Goal: Task Accomplishment & Management: Use online tool/utility

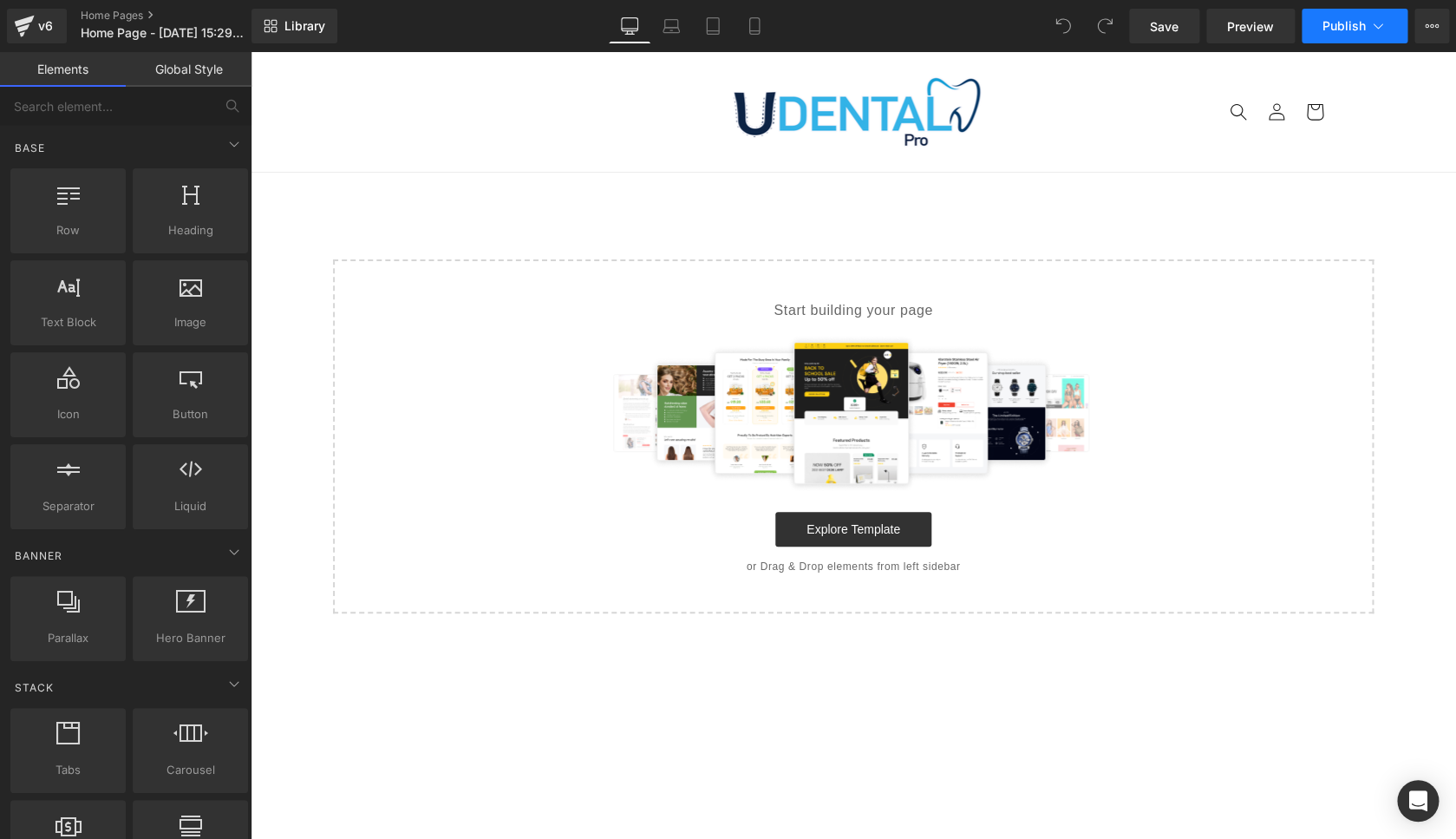
click at [1368, 27] on button "Publish" at bounding box center [1355, 26] width 106 height 35
click at [1432, 31] on icon at bounding box center [1432, 26] width 14 height 14
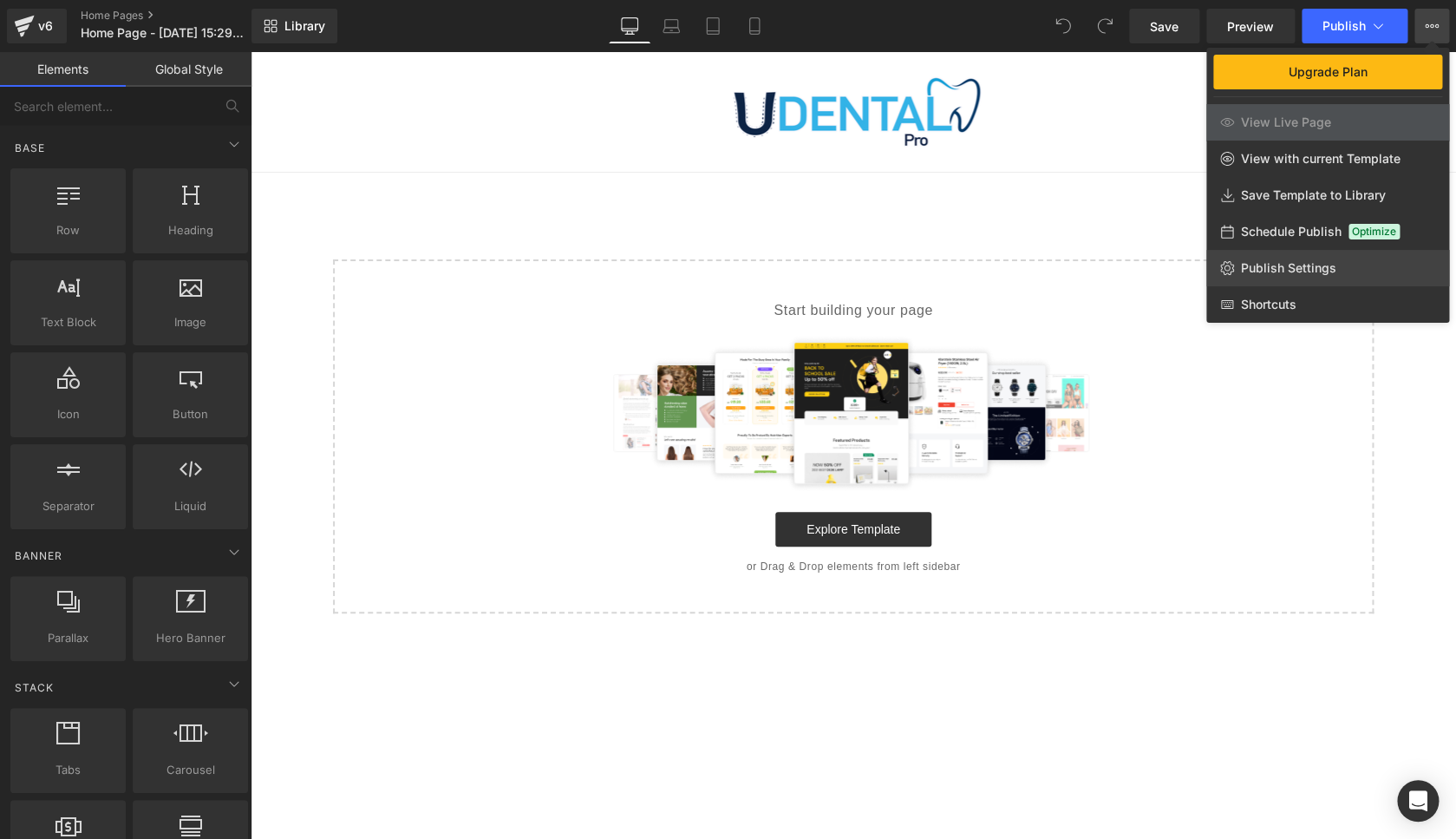
click at [1261, 278] on link "Publish Settings" at bounding box center [1328, 268] width 243 height 36
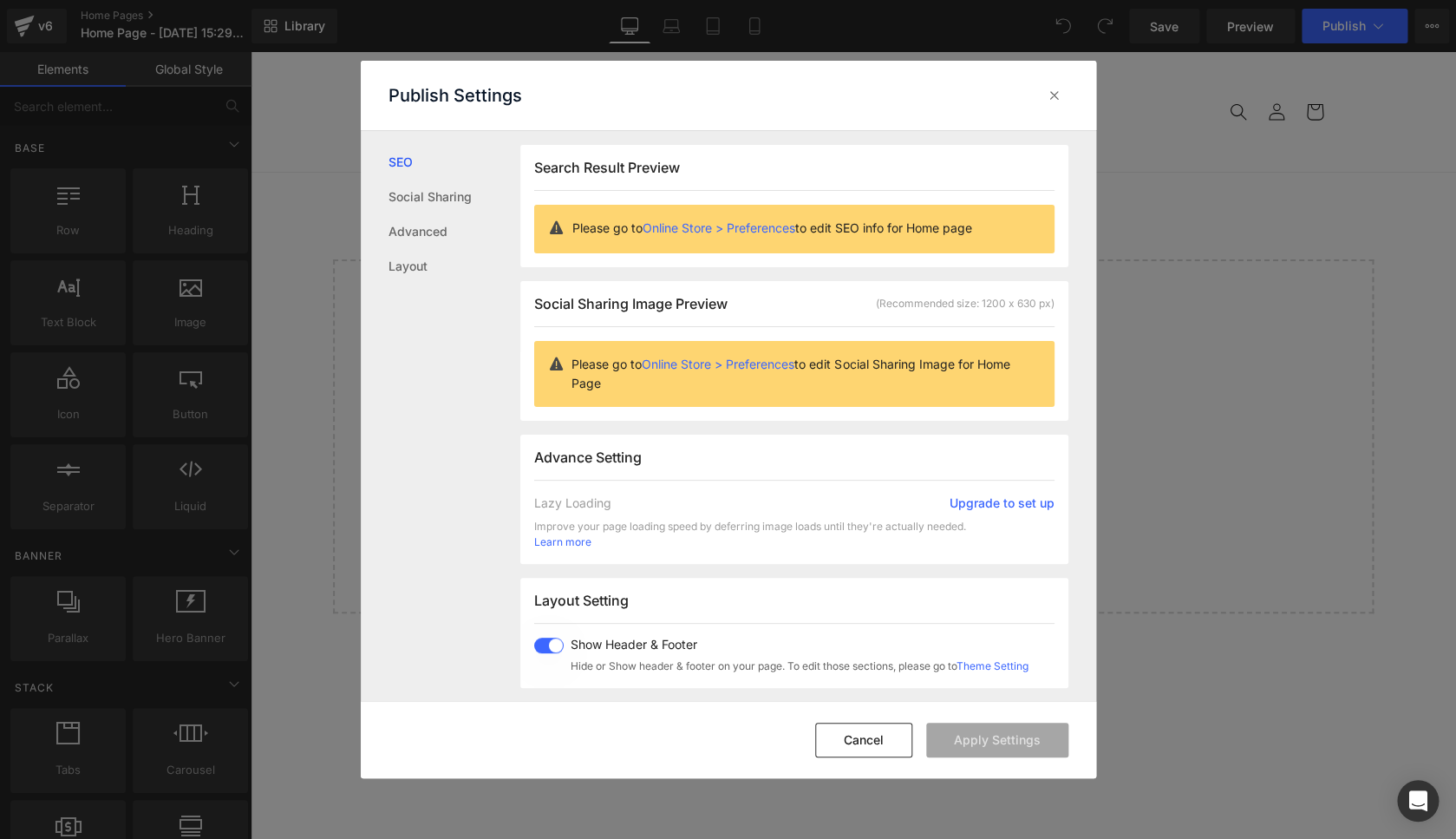
click at [542, 648] on span at bounding box center [549, 645] width 30 height 16
click at [983, 735] on button "Apply Settings" at bounding box center [997, 740] width 142 height 35
drag, startPoint x: 1623, startPoint y: 367, endPoint x: 1372, endPoint y: 314, distance: 256.5
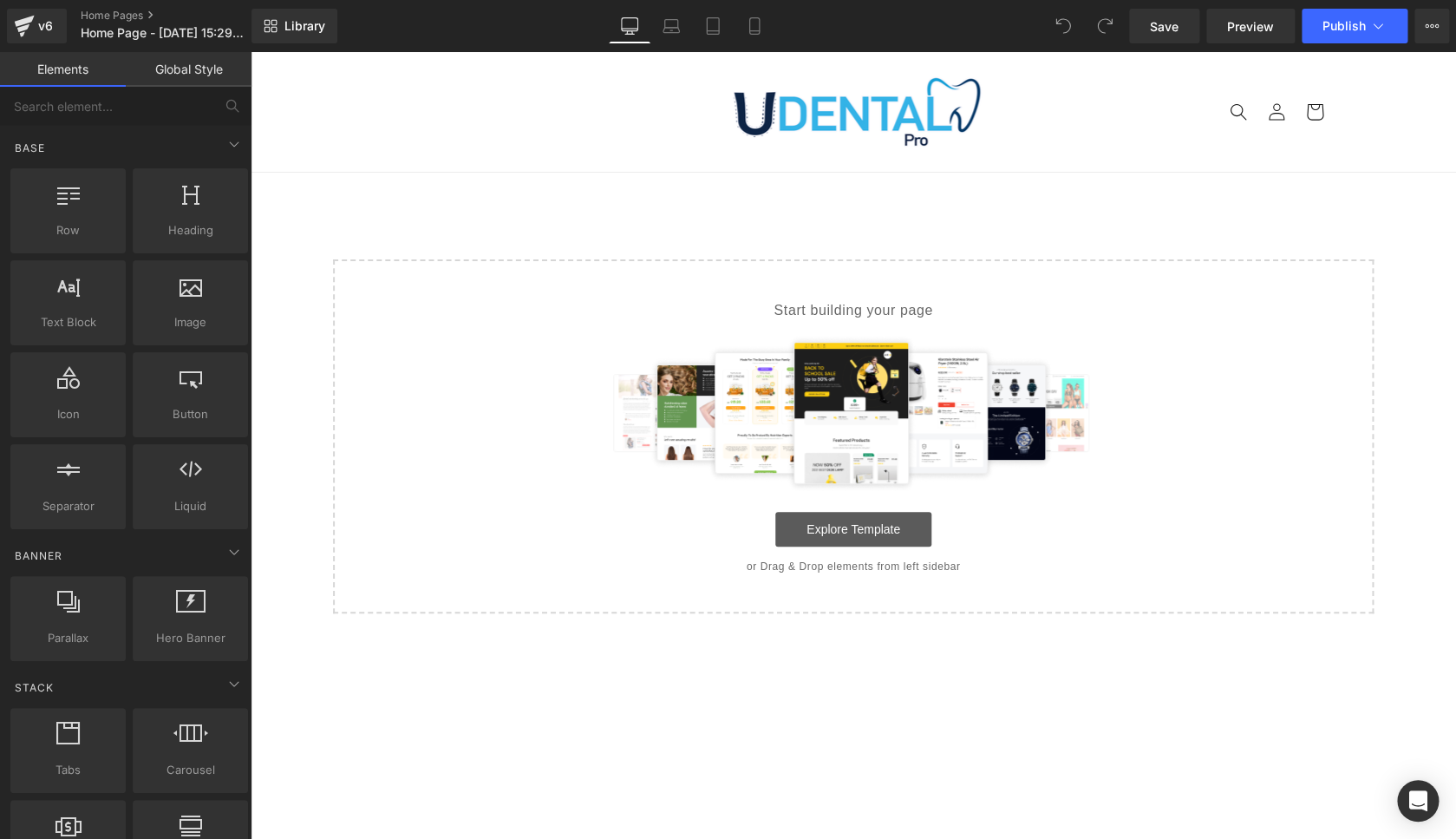
click at [883, 514] on link "Explore Template" at bounding box center [854, 529] width 156 height 35
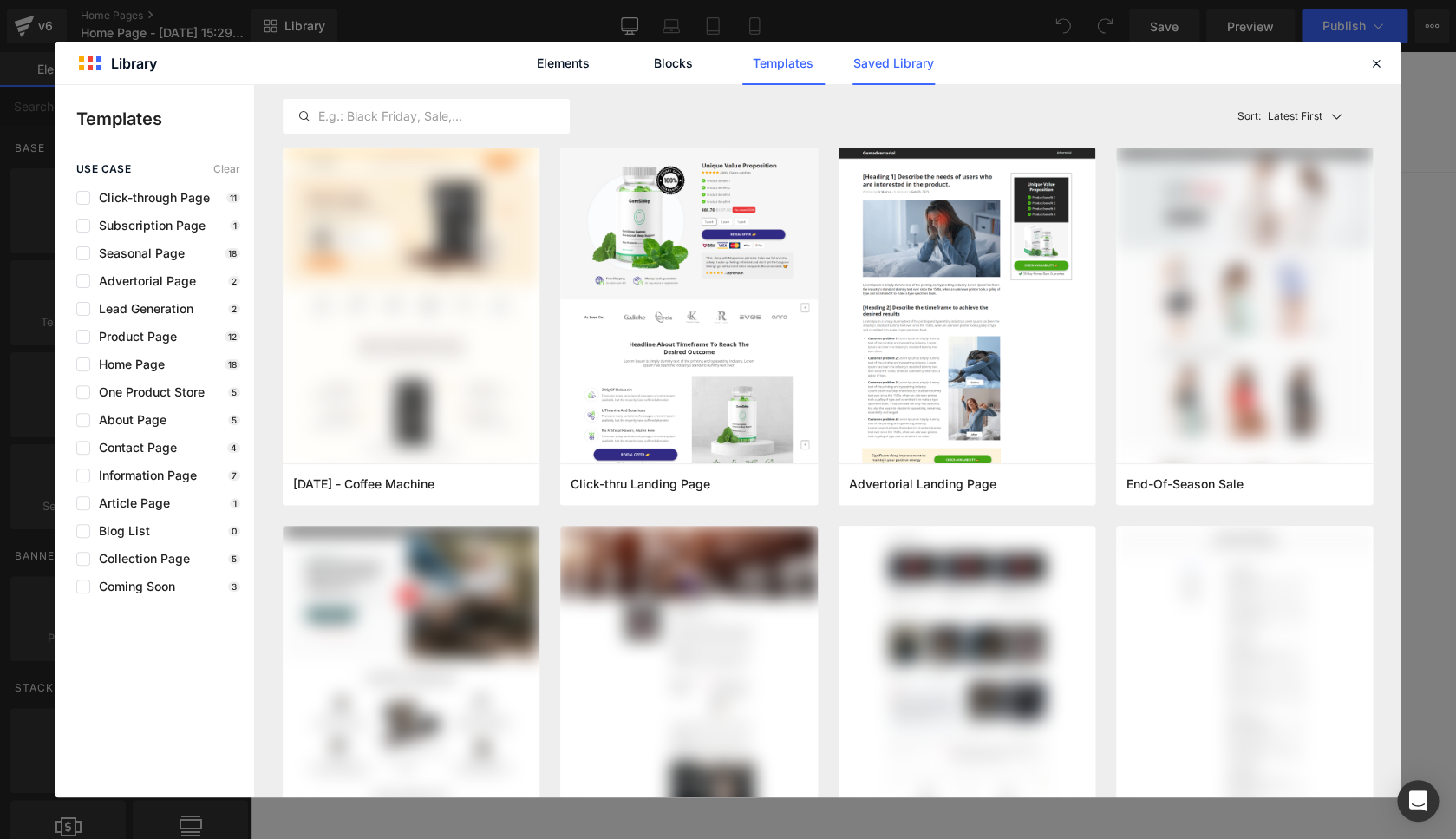
click at [875, 60] on link "Saved Library" at bounding box center [893, 63] width 83 height 43
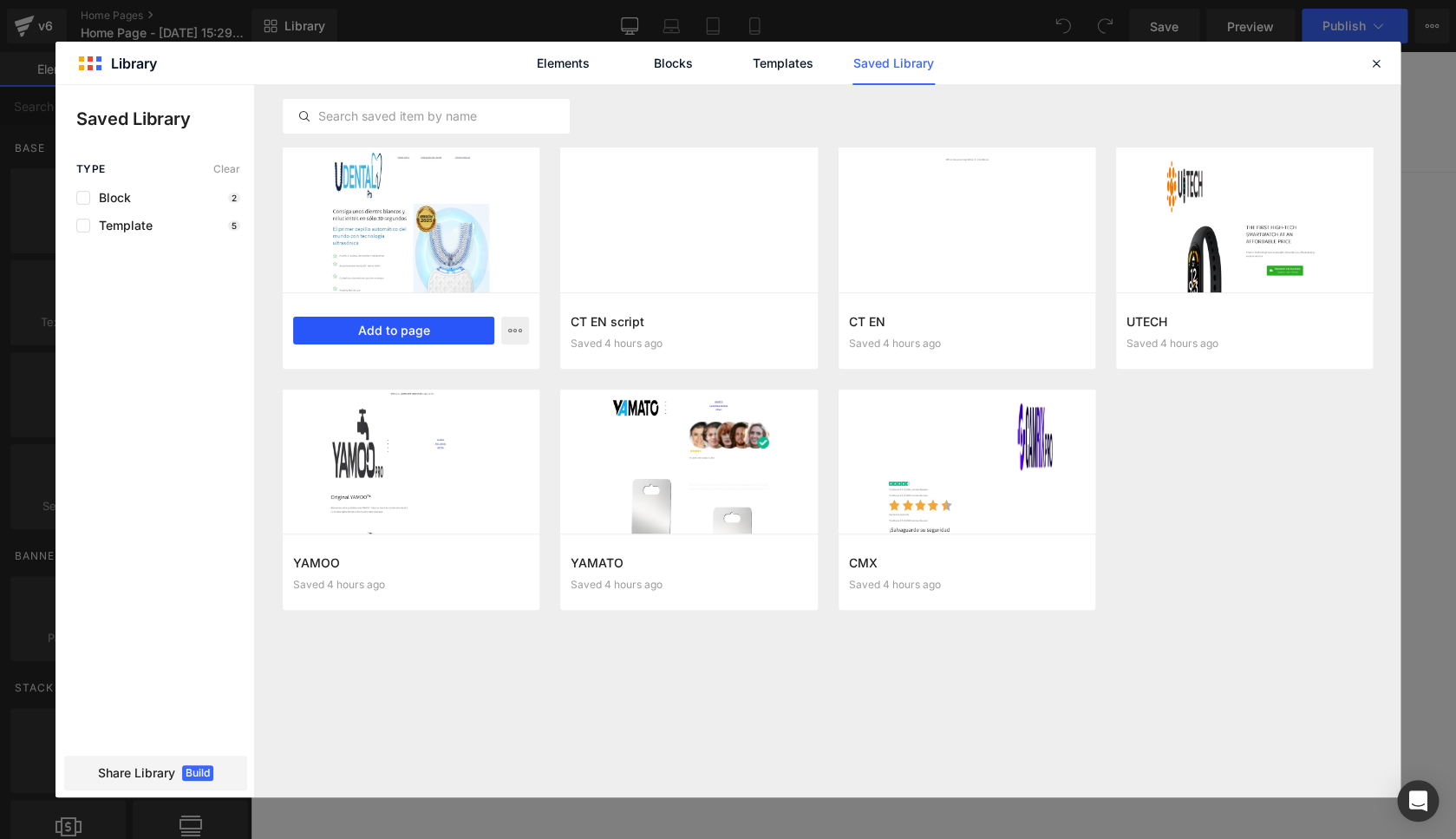
click at [420, 331] on button "Add to page" at bounding box center [394, 330] width 202 height 28
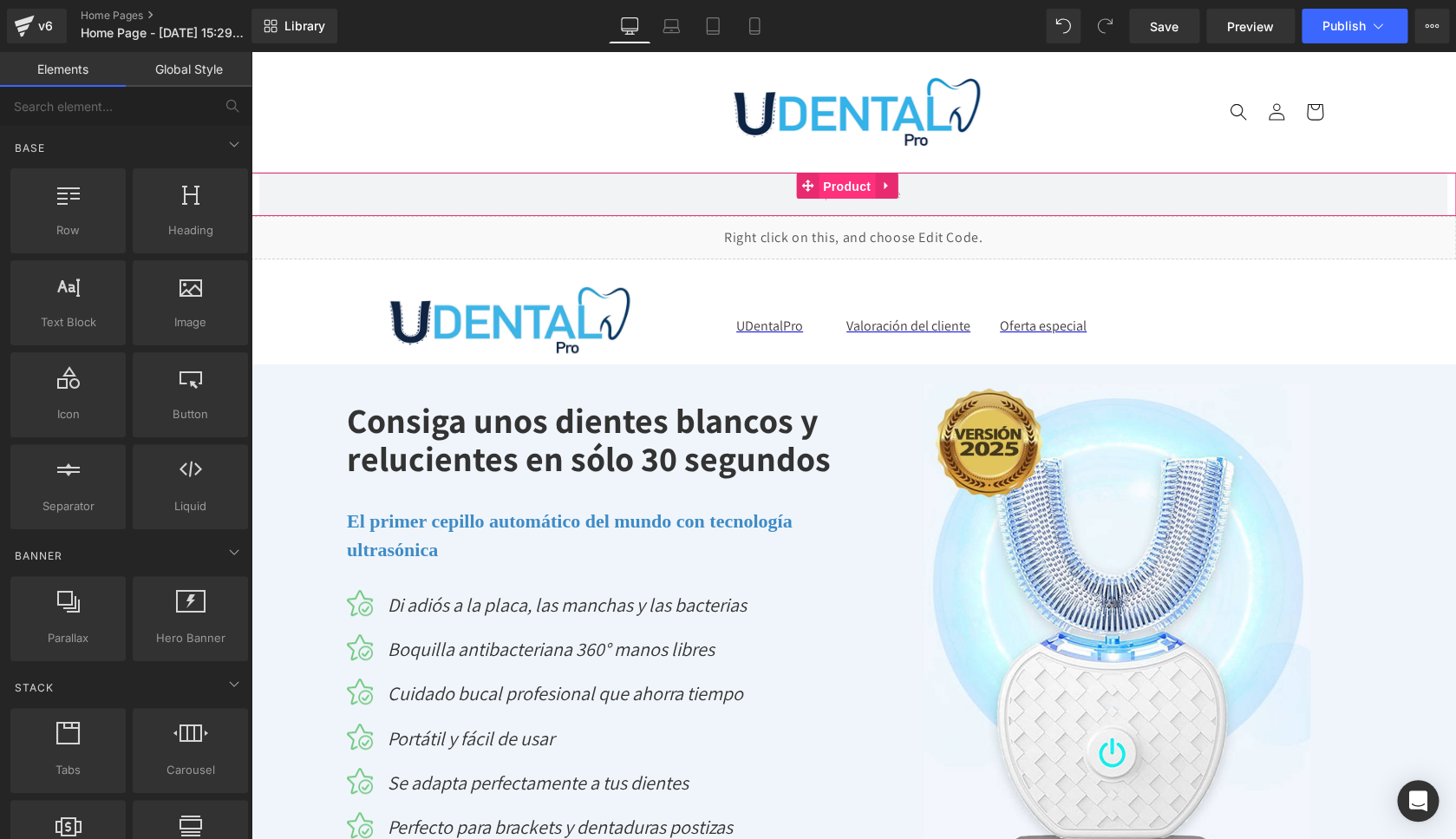
click at [843, 188] on span "Product" at bounding box center [847, 187] width 56 height 26
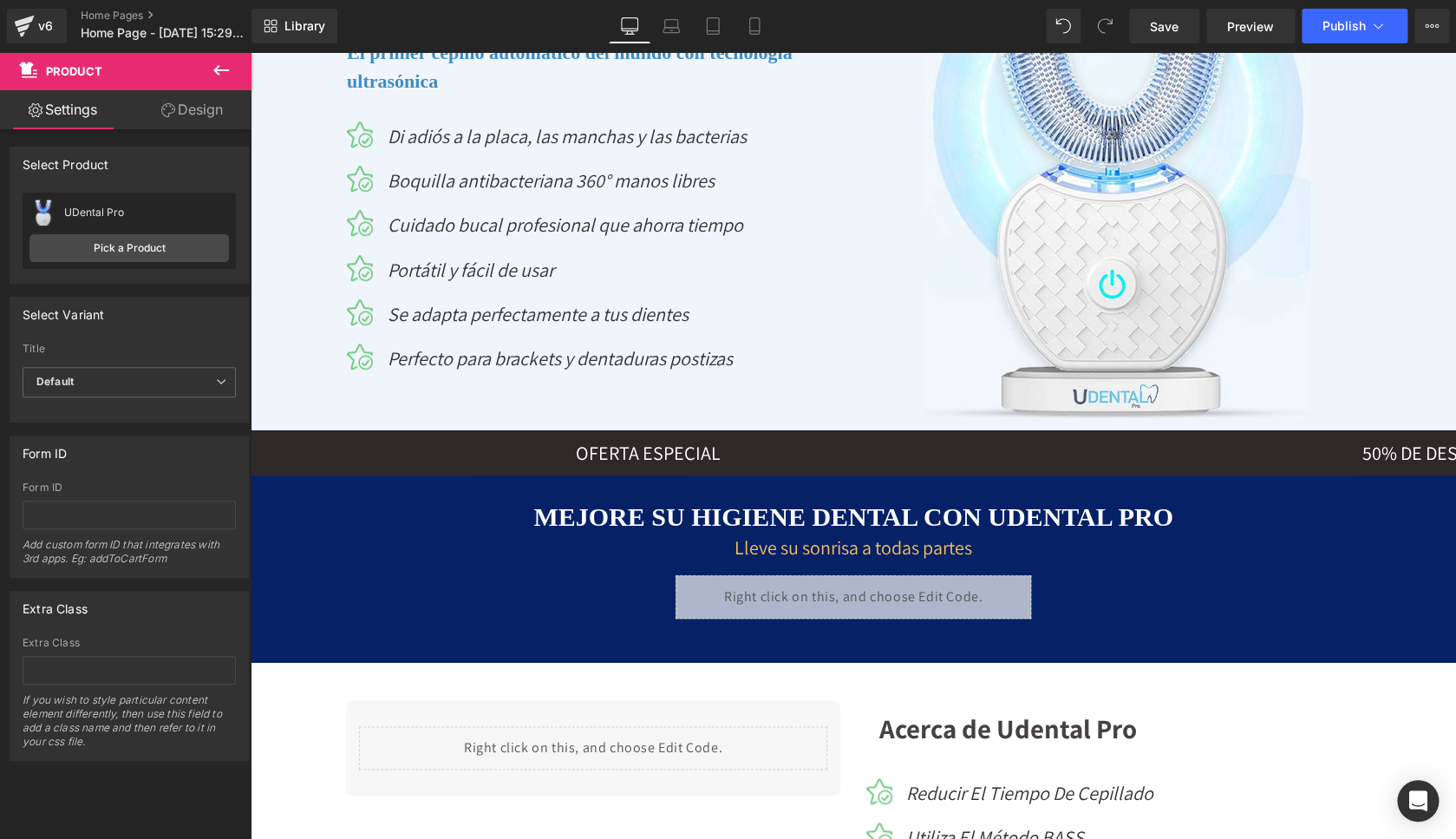
scroll to position [472, 0]
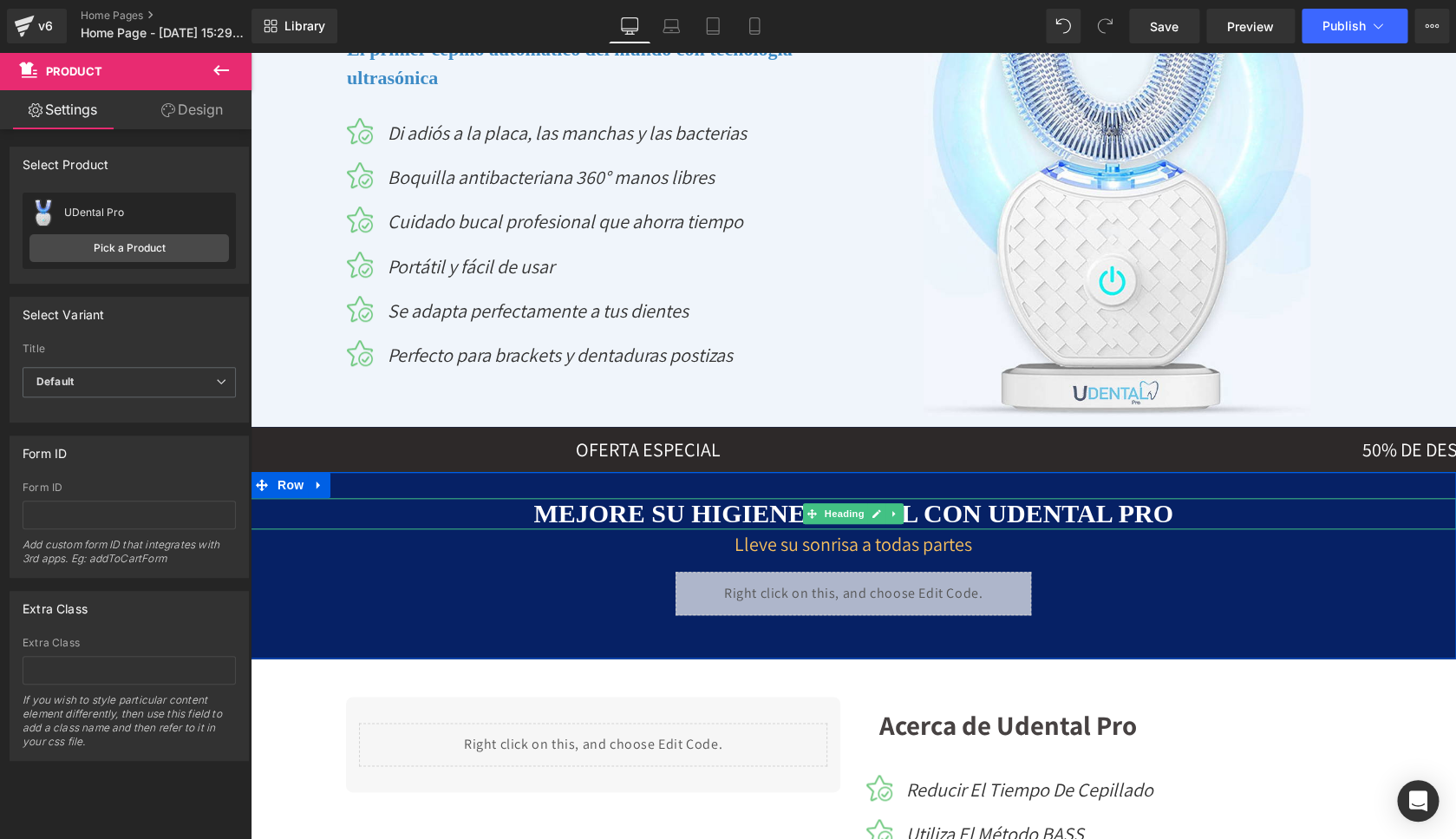
click at [632, 507] on span "Mejore su higiene dental con Udental Pro" at bounding box center [853, 512] width 639 height 29
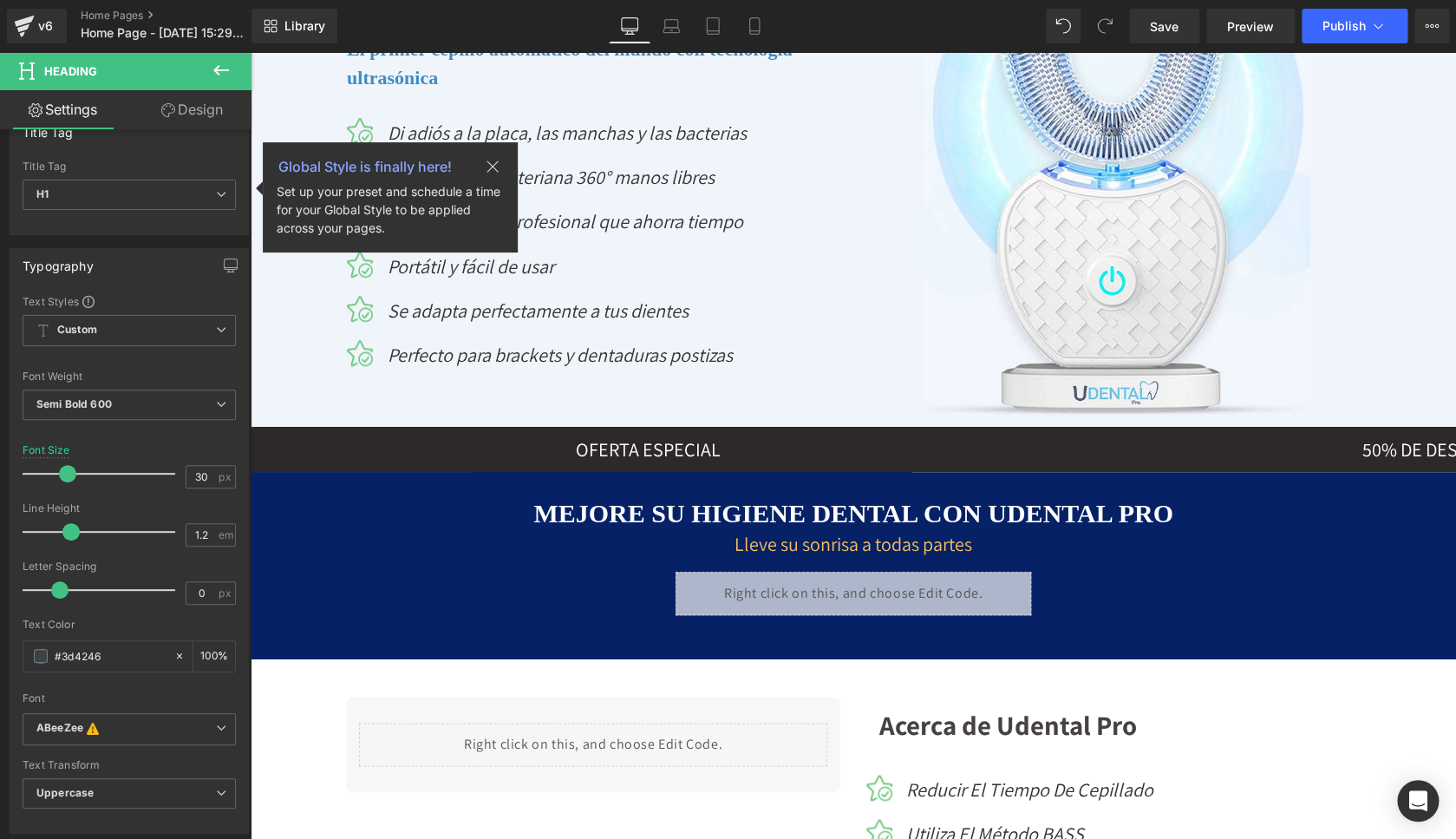
scroll to position [167, 0]
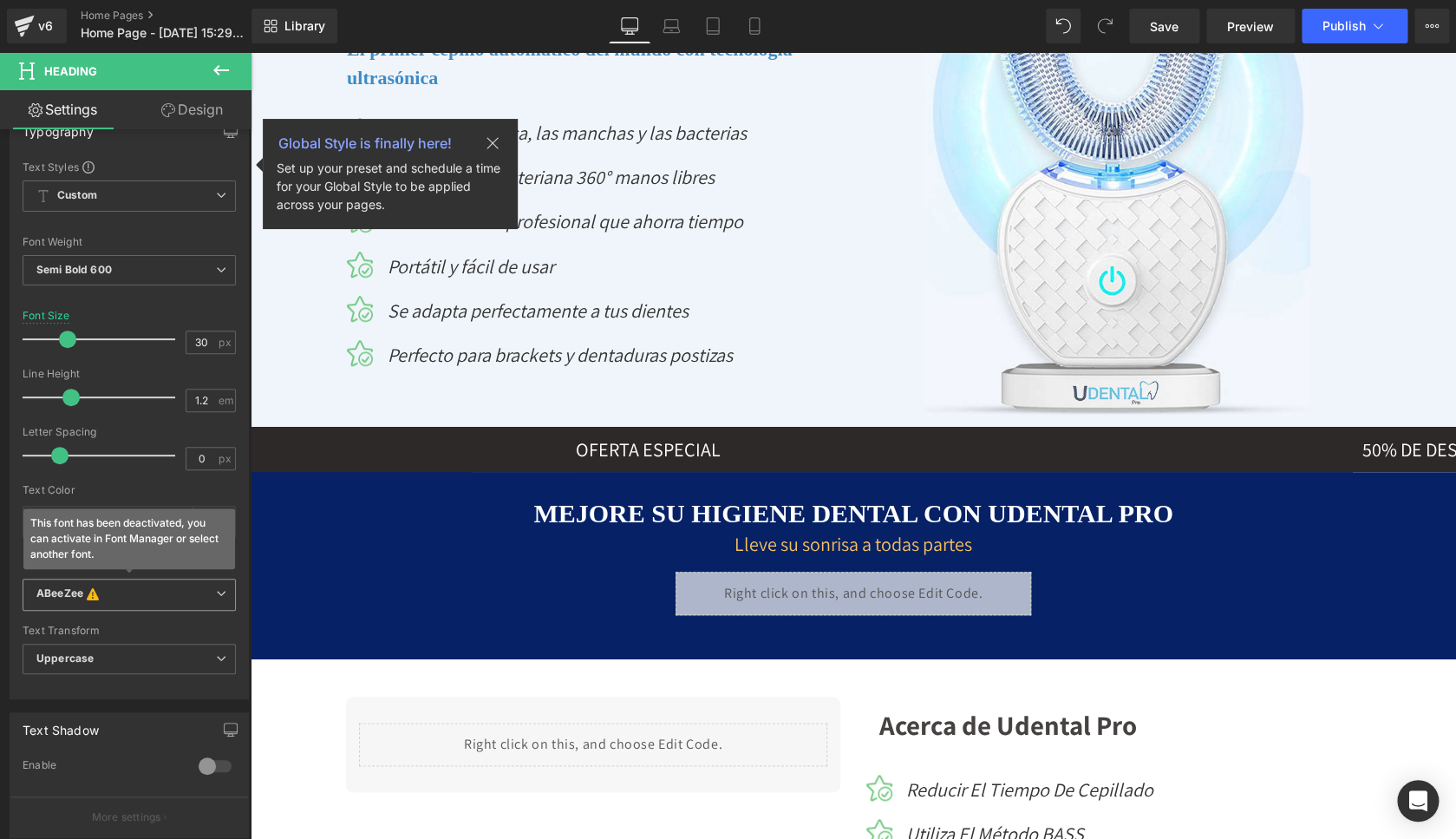
click at [200, 586] on b "ABeeZee This font has been deactivated, you can activate in Font Manager or sel…" at bounding box center [126, 595] width 180 height 17
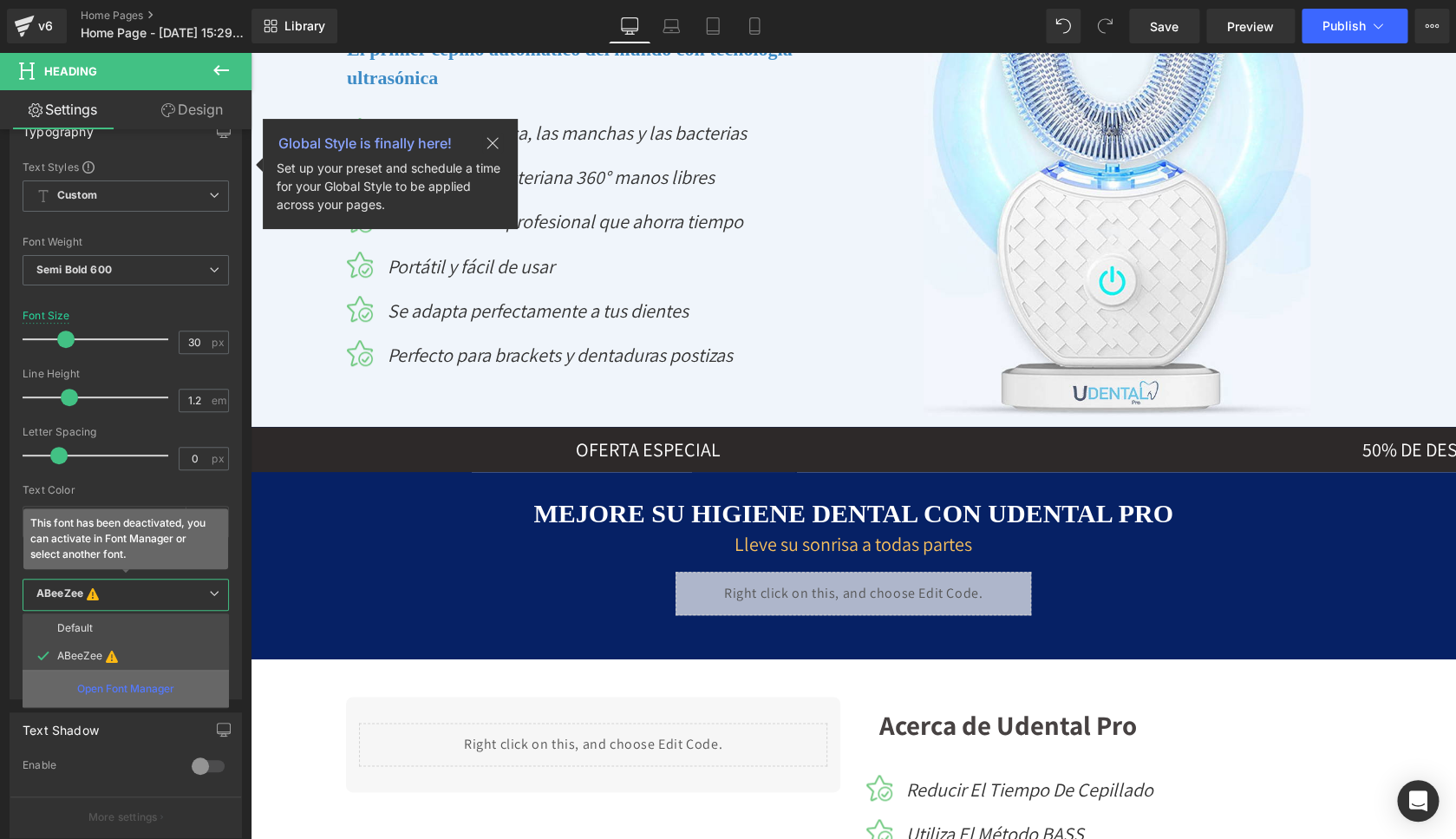
click at [126, 681] on p "Open Font Manager" at bounding box center [126, 689] width 97 height 16
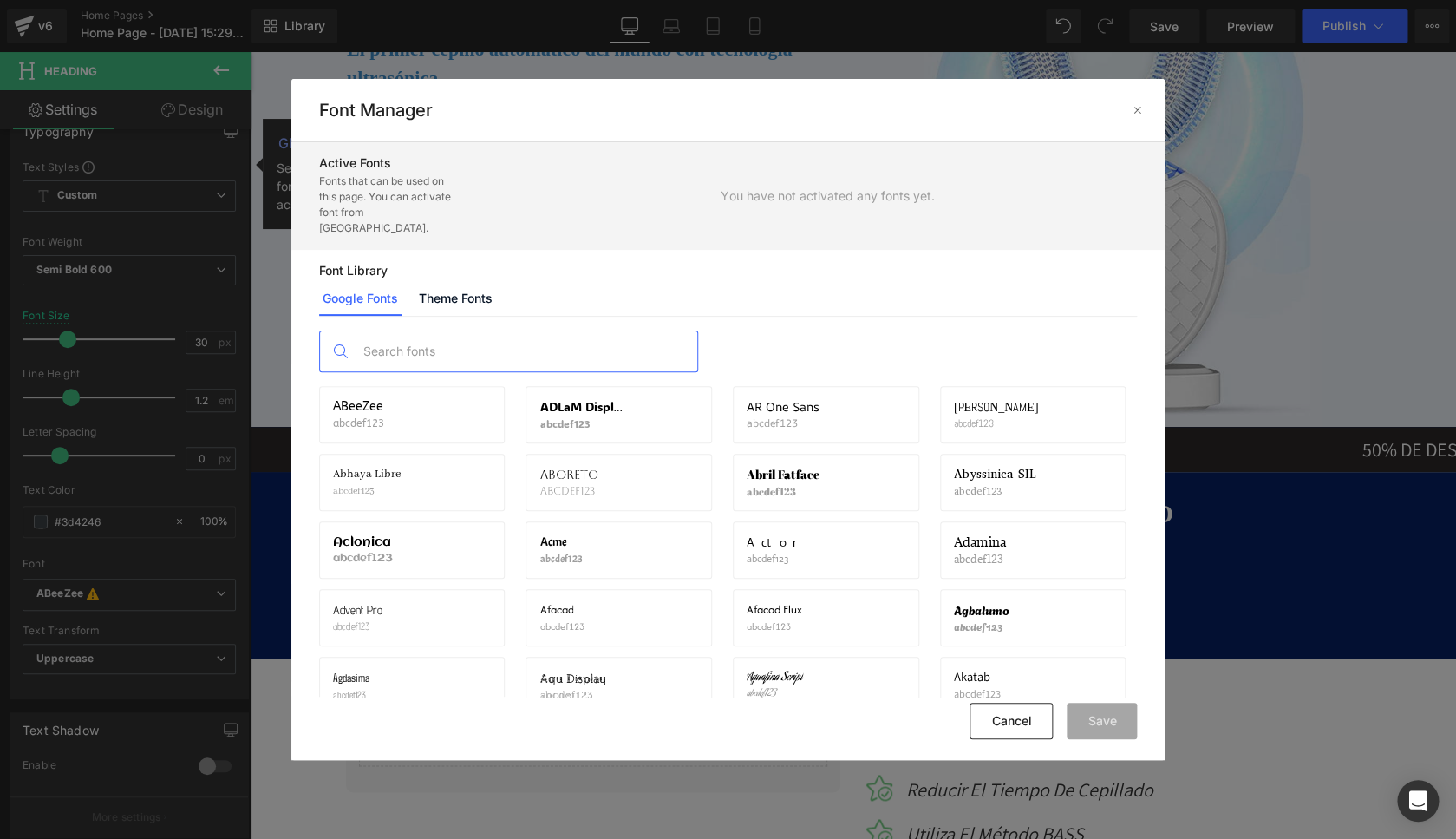
click at [408, 332] on input "text" at bounding box center [526, 351] width 342 height 40
click at [473, 406] on p at bounding box center [477, 414] width 28 height 28
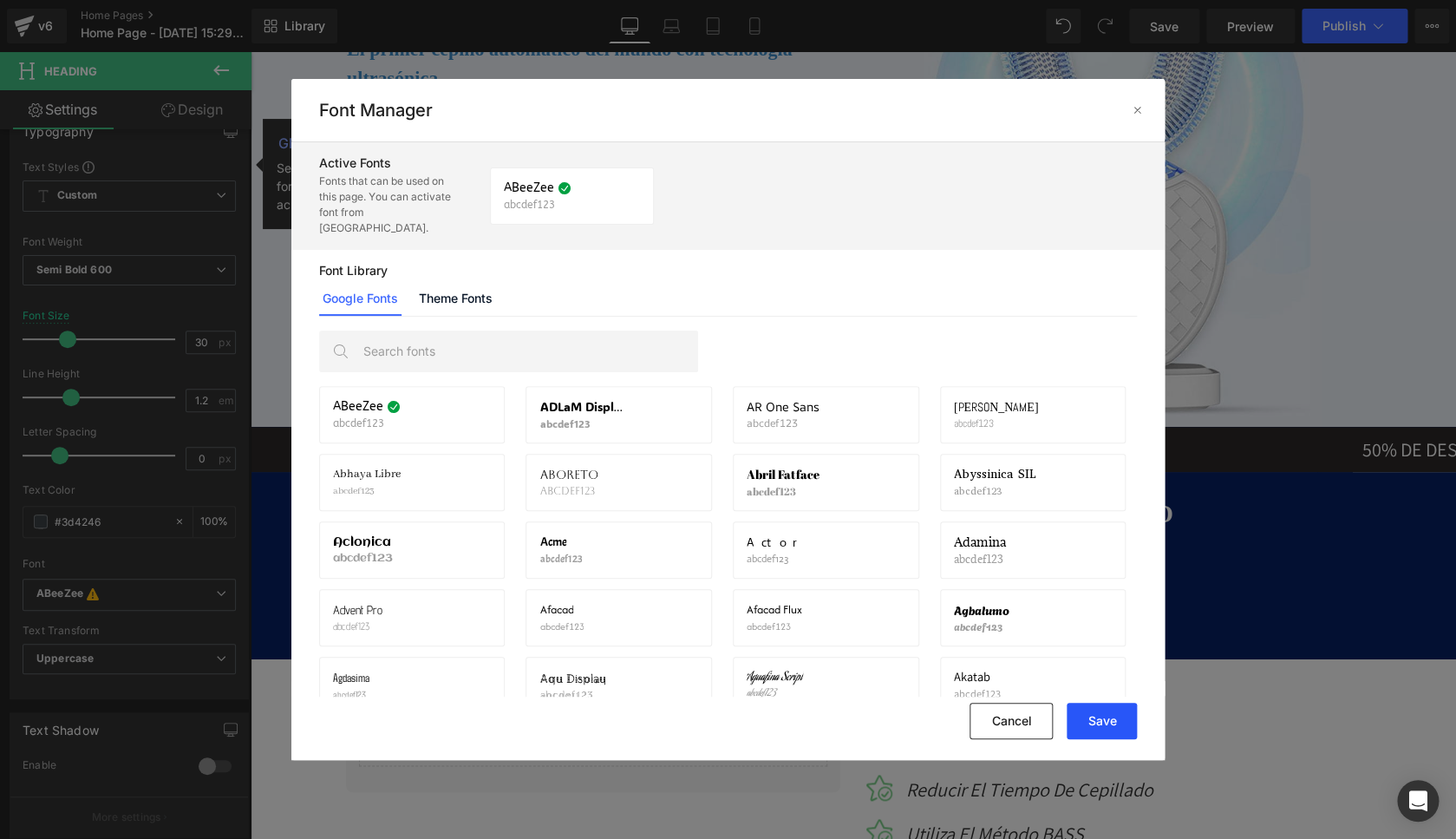
click at [1094, 710] on button "Save" at bounding box center [1102, 721] width 70 height 36
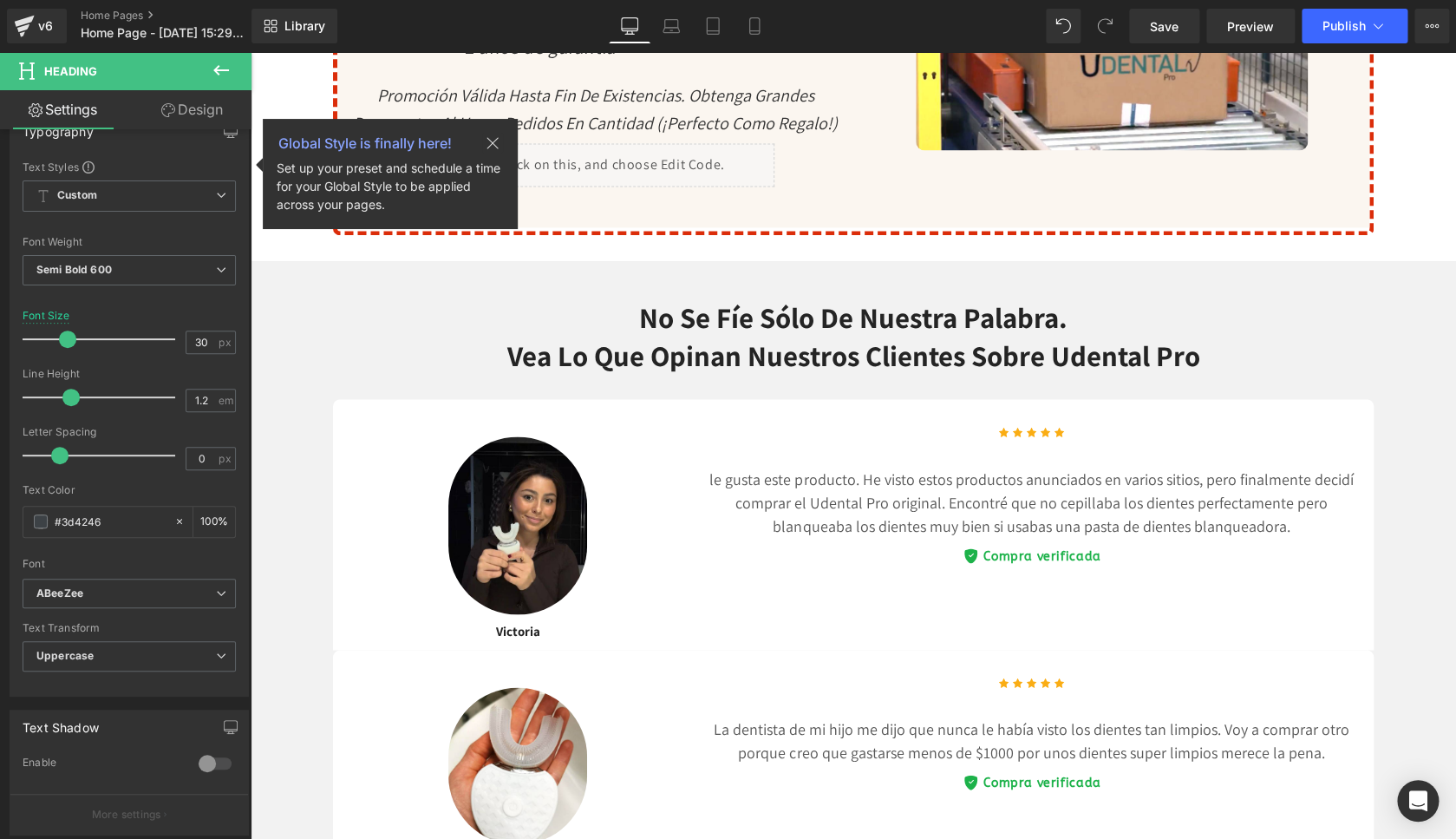
scroll to position [6577, 0]
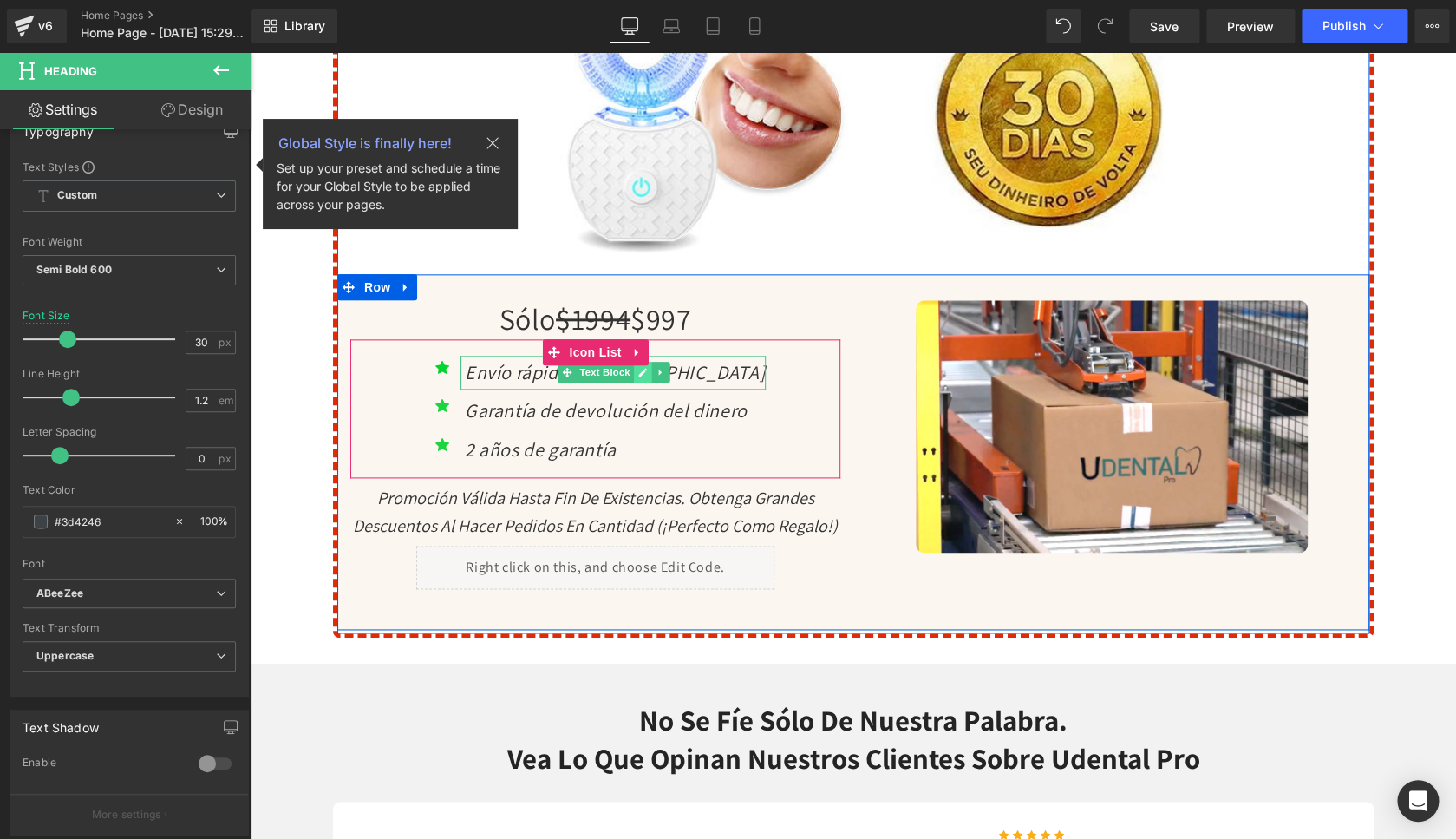
click at [642, 382] on link at bounding box center [643, 372] width 18 height 21
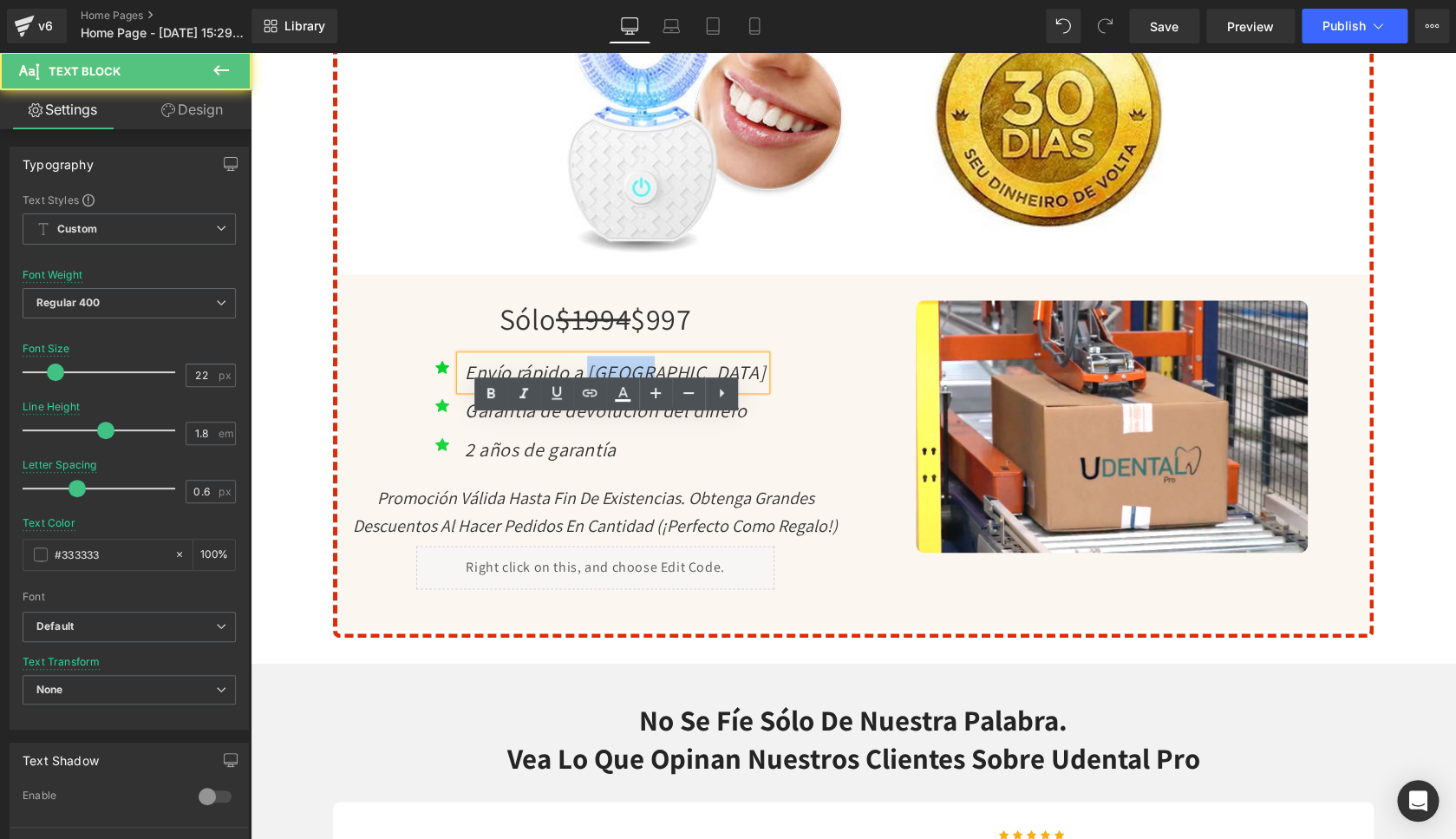
drag, startPoint x: 660, startPoint y: 431, endPoint x: 599, endPoint y: 433, distance: 61.0
click at [599, 390] on p "Envío rápido a México" at bounding box center [615, 373] width 301 height 35
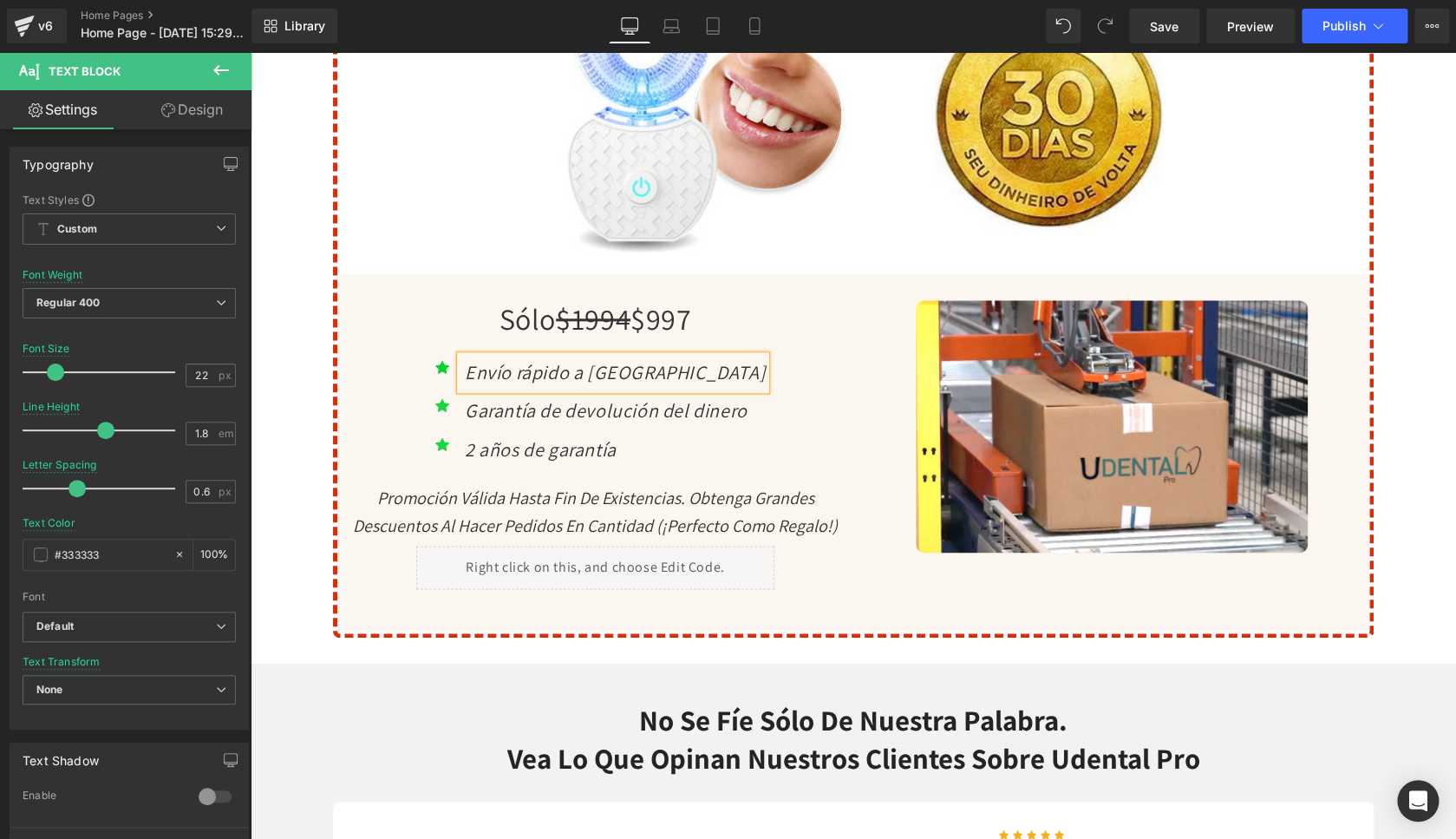
click at [388, 447] on div "Icon Envío rápido a Colombia Text Block Icon Garantía de devolución del dinero …" at bounding box center [595, 415] width 490 height 121
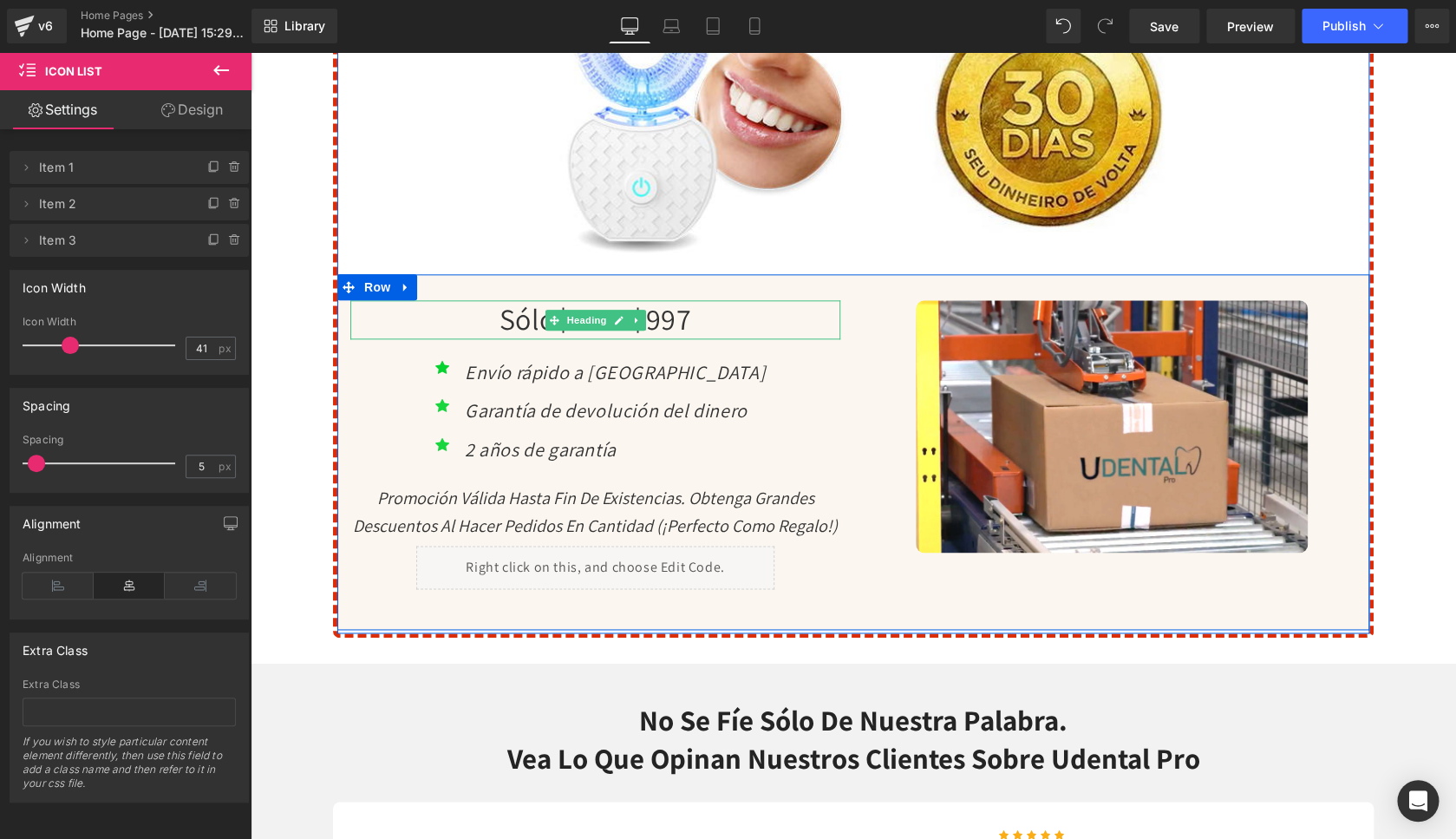
click at [711, 338] on h1 "Sólo $1994 $997" at bounding box center [595, 319] width 490 height 38
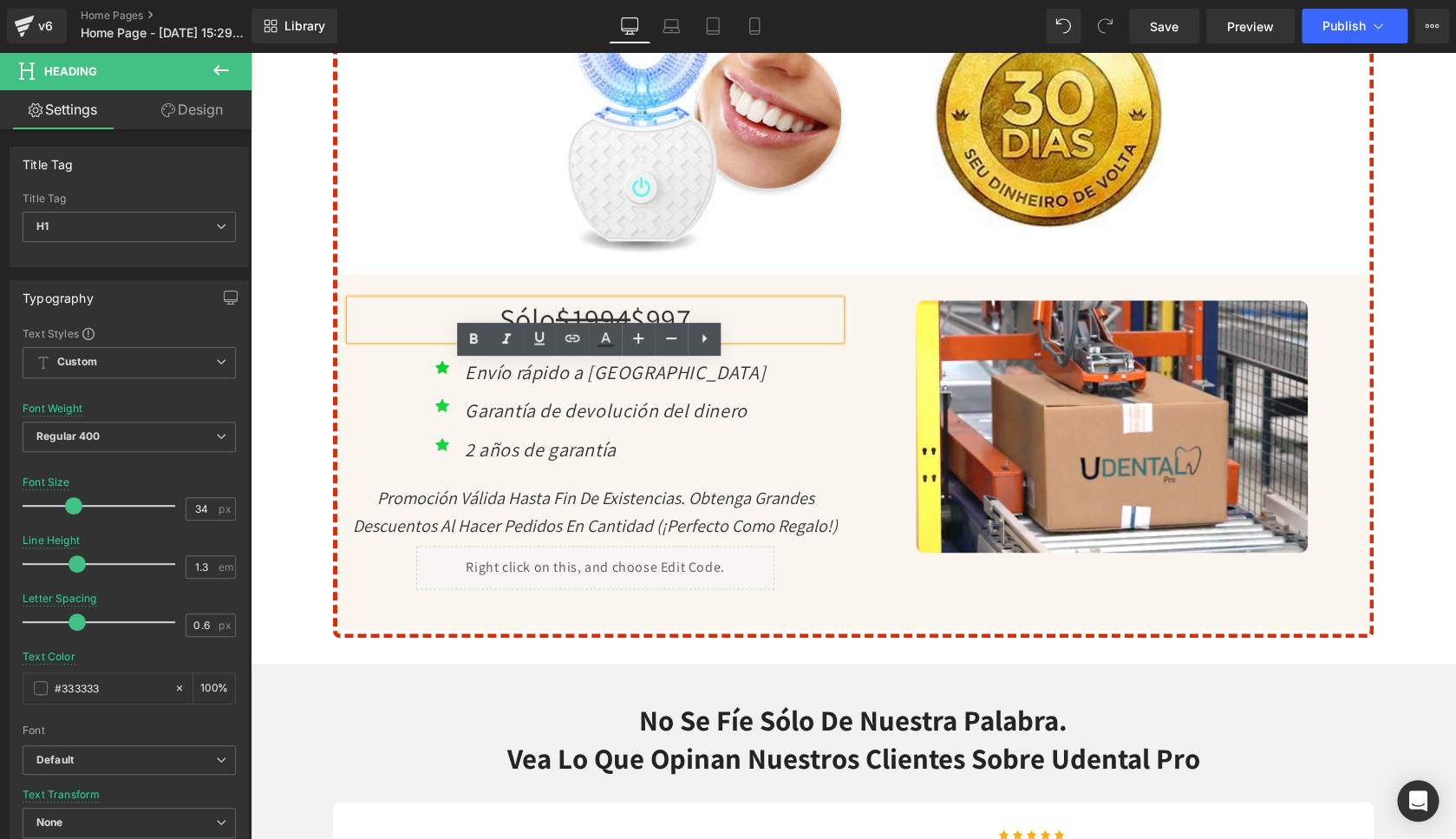
drag, startPoint x: 703, startPoint y: 378, endPoint x: 656, endPoint y: 383, distance: 47.3
click at [656, 338] on h1 "Sólo $1994 $997" at bounding box center [595, 319] width 490 height 38
paste div
click at [555, 338] on strike "$1994" at bounding box center [572, 318] width 75 height 39
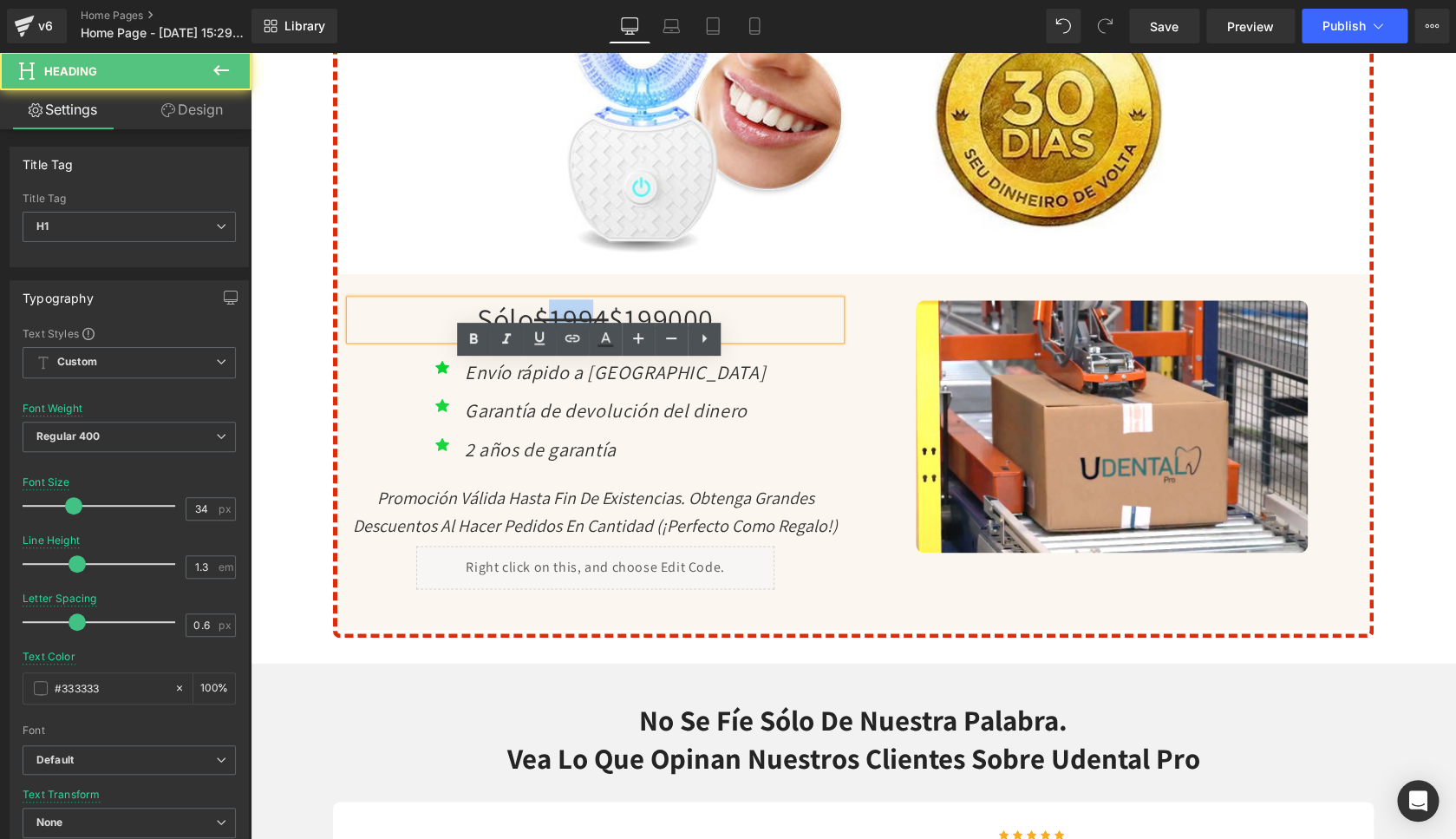
drag, startPoint x: 579, startPoint y: 378, endPoint x: 542, endPoint y: 379, distance: 37.0
click at [542, 338] on strike "$1994" at bounding box center [572, 318] width 75 height 39
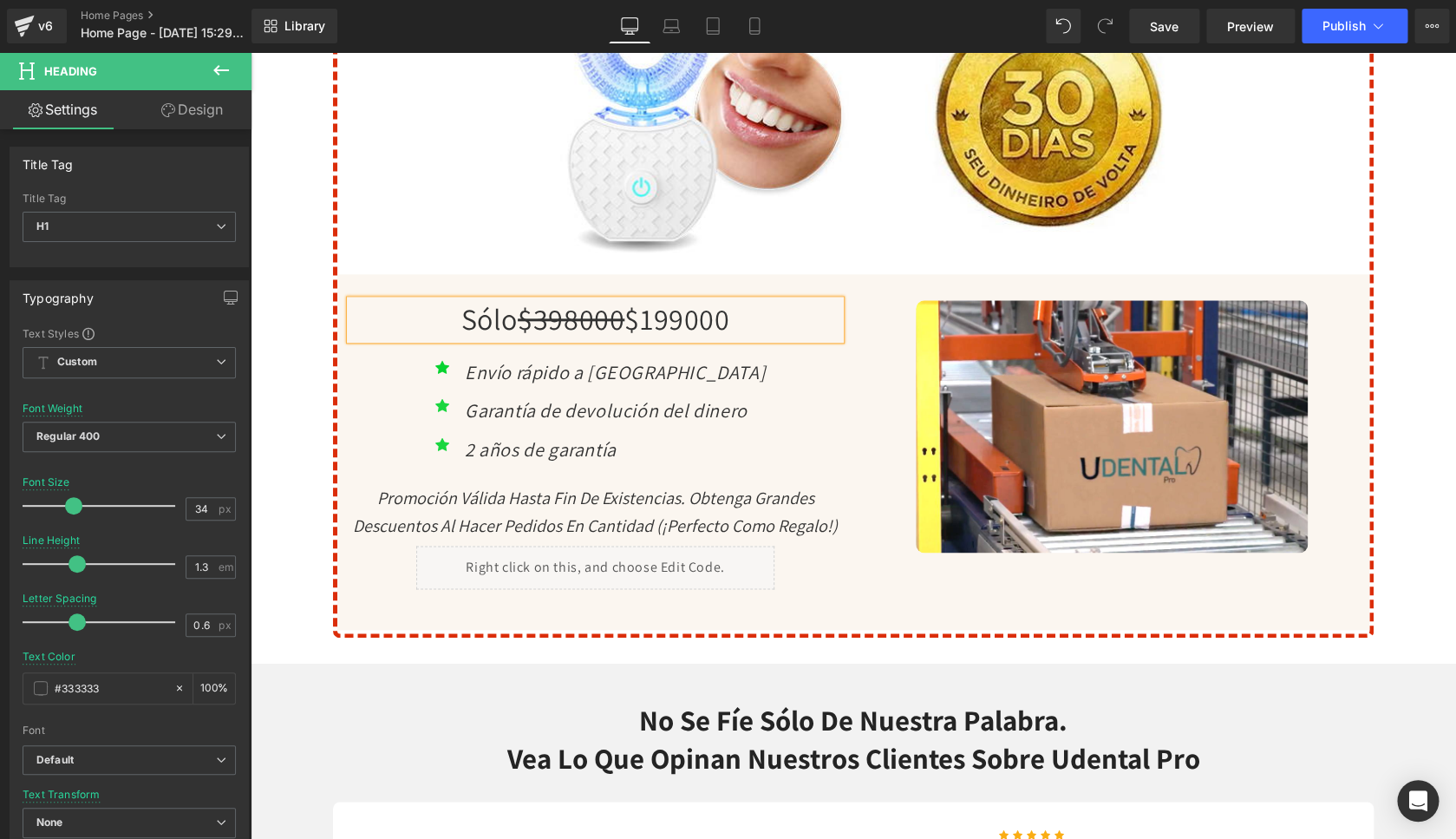
click at [546, 338] on strike "$398000" at bounding box center [571, 318] width 107 height 39
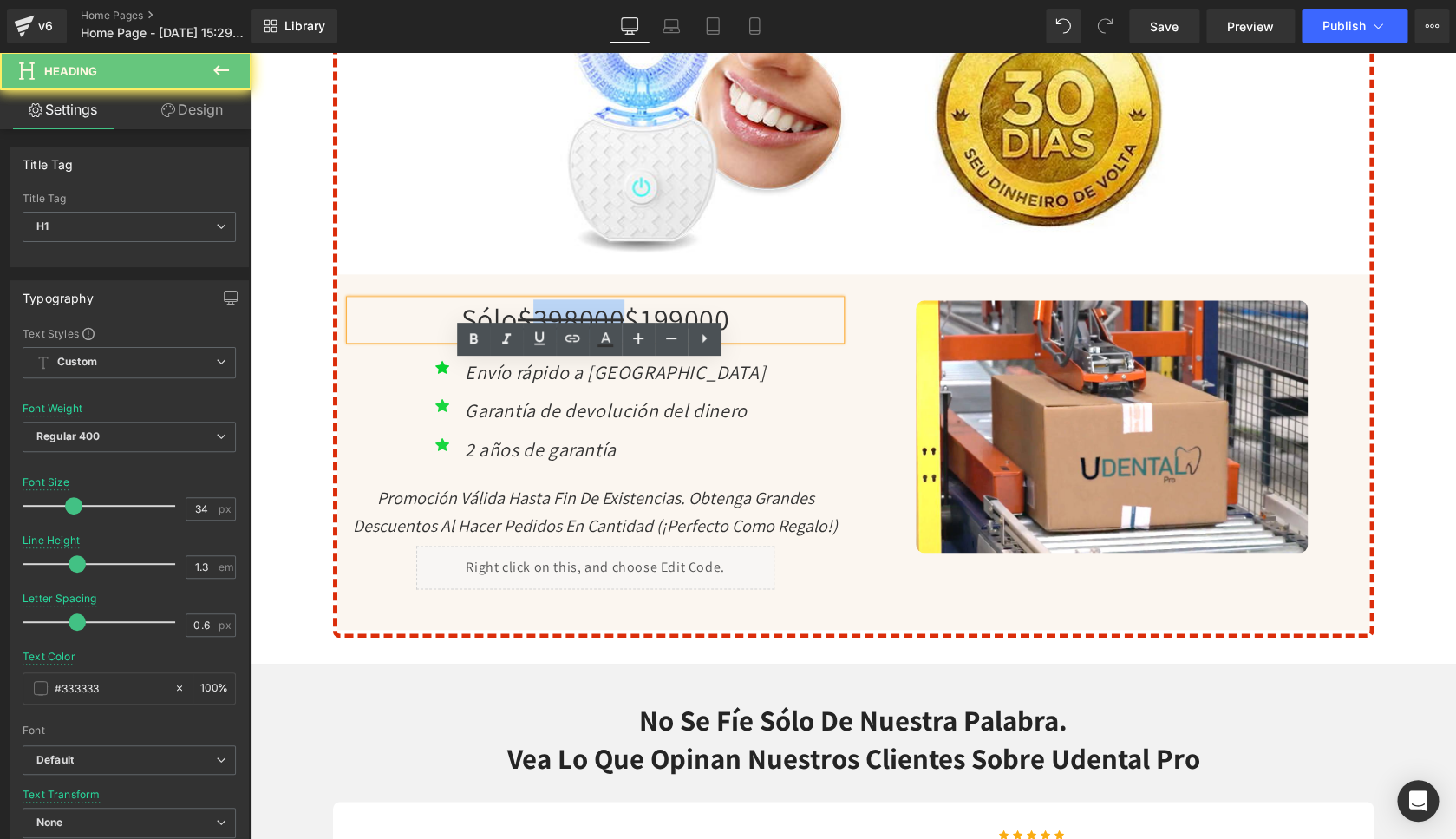
click at [546, 338] on strike "$398000" at bounding box center [571, 318] width 107 height 39
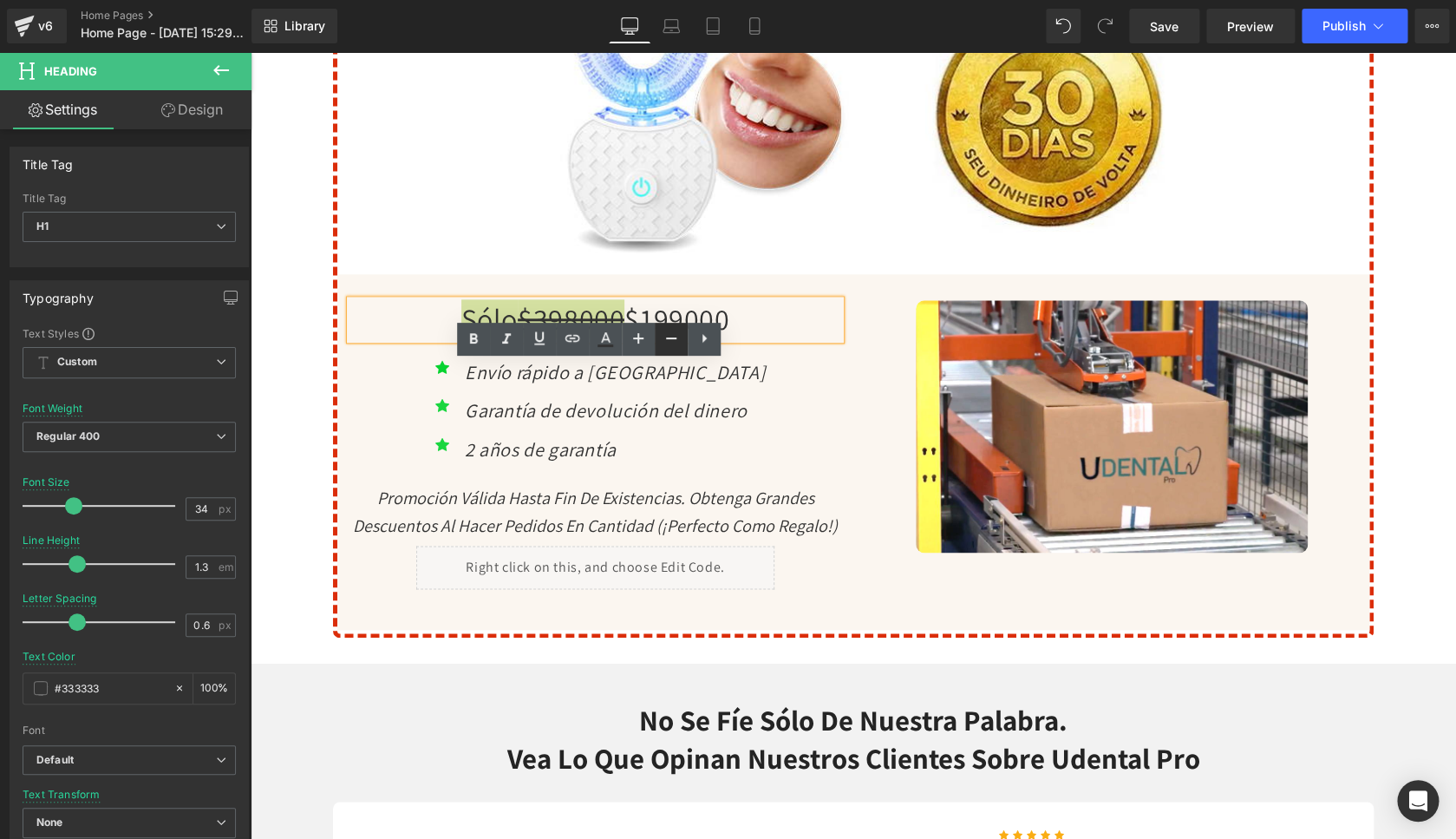
click at [672, 341] on icon at bounding box center [672, 338] width 21 height 21
type input "30"
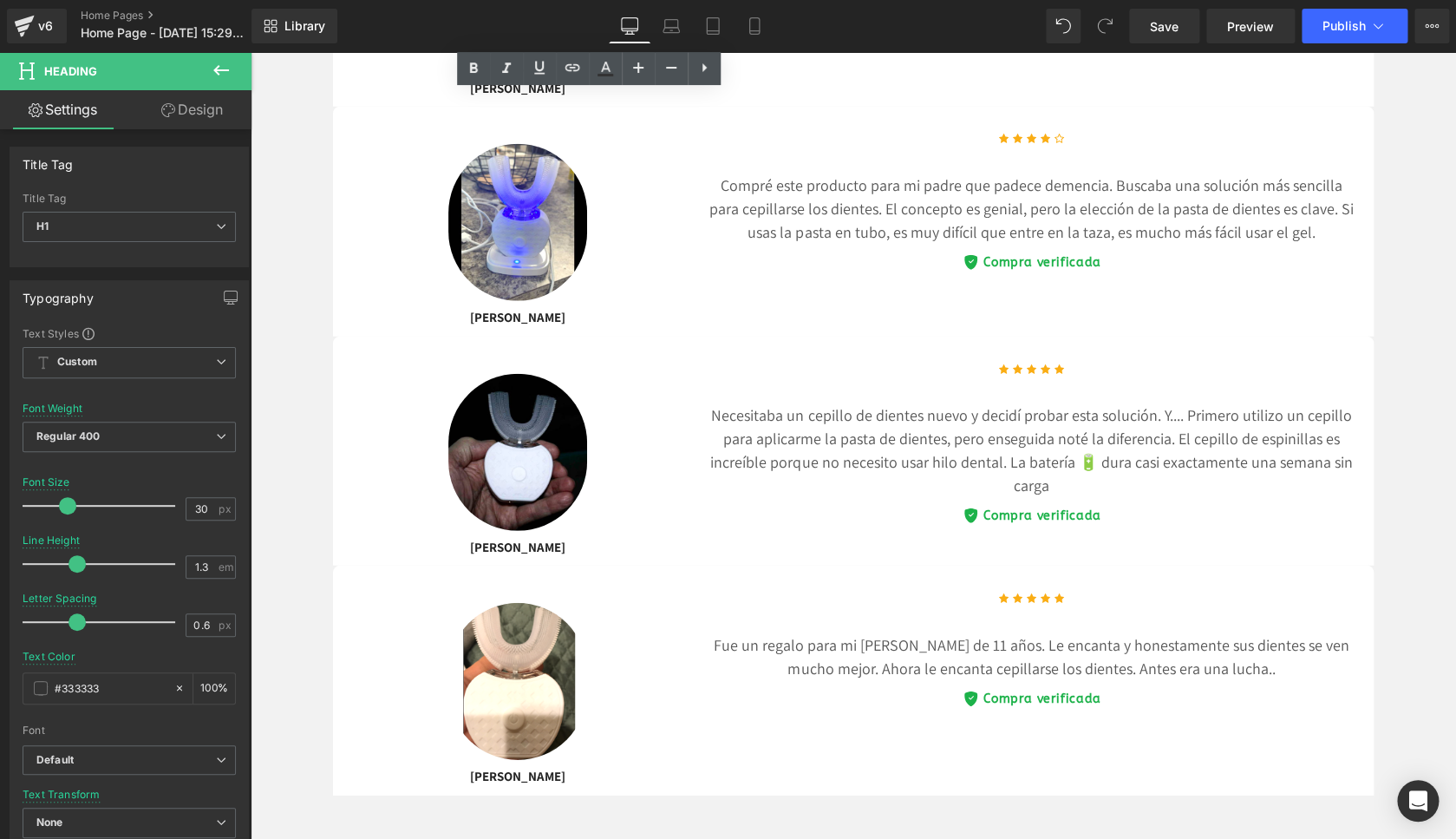
scroll to position [7548, 0]
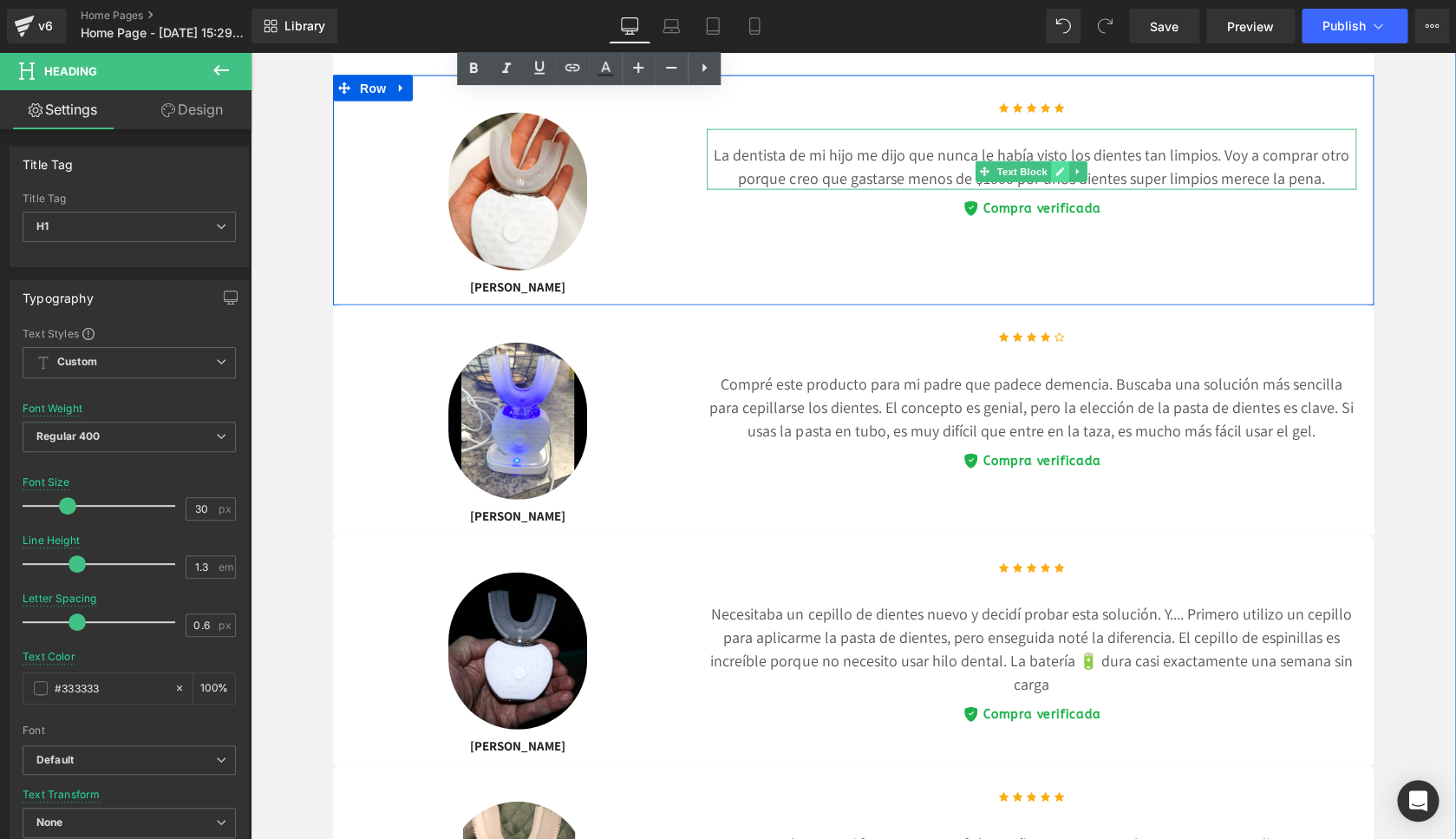
click at [1056, 177] on icon at bounding box center [1060, 172] width 10 height 10
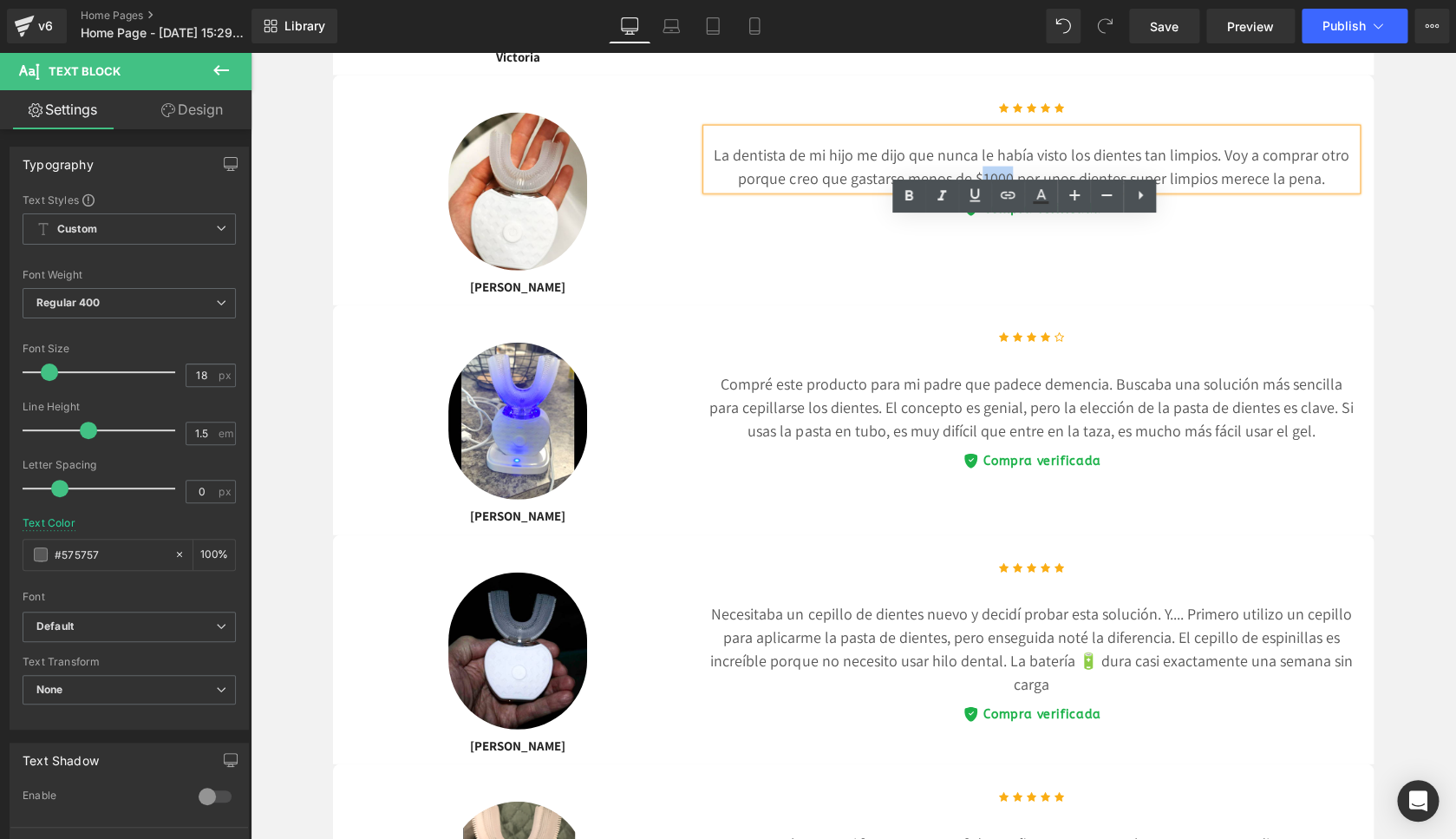
drag, startPoint x: 1046, startPoint y: 265, endPoint x: 1013, endPoint y: 266, distance: 33.0
click at [1013, 190] on p "La dentista de mi hijo me dijo que nunca le había visto los dientes tan limpios…" at bounding box center [1032, 167] width 650 height 47
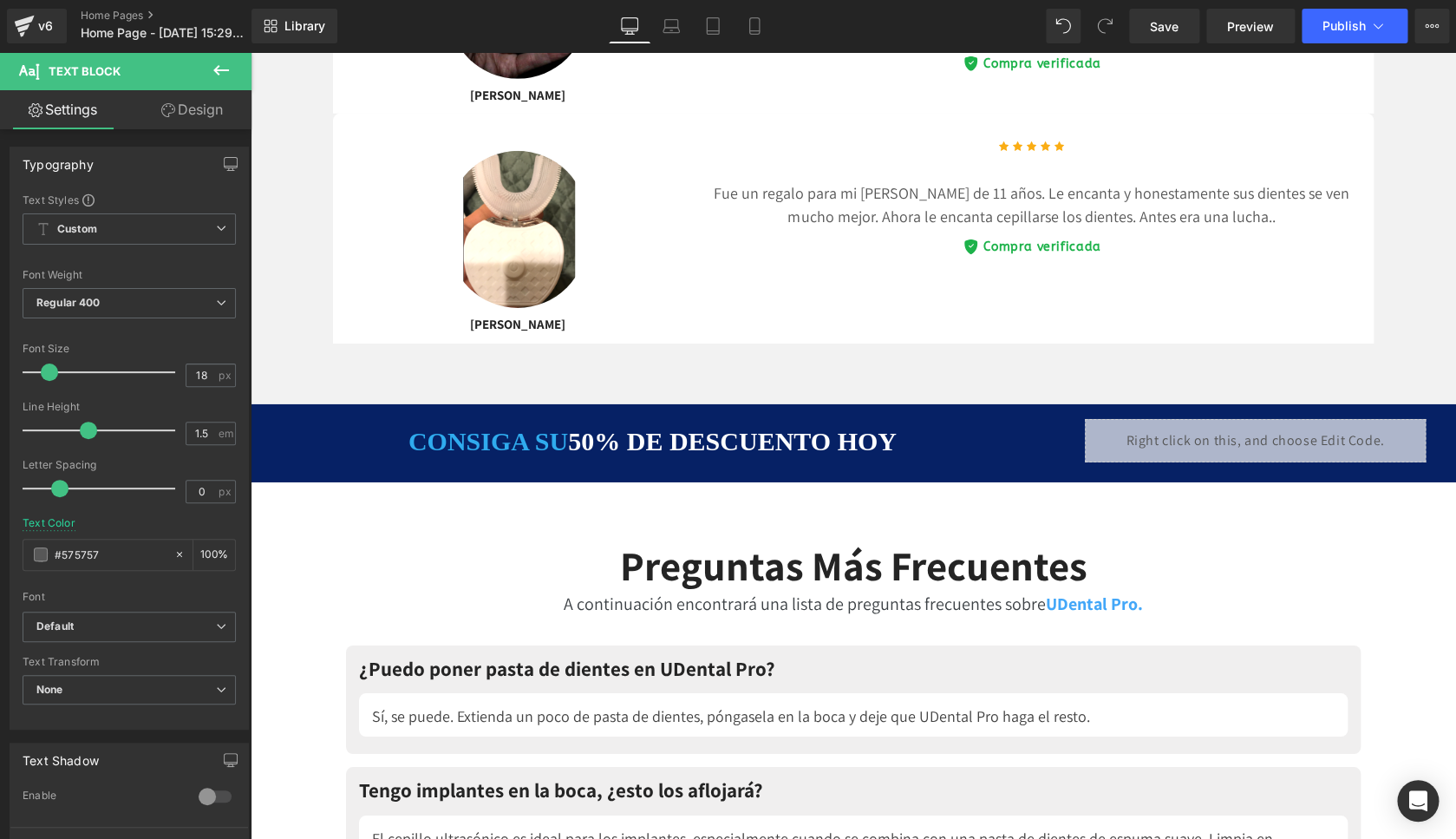
scroll to position [8367, 0]
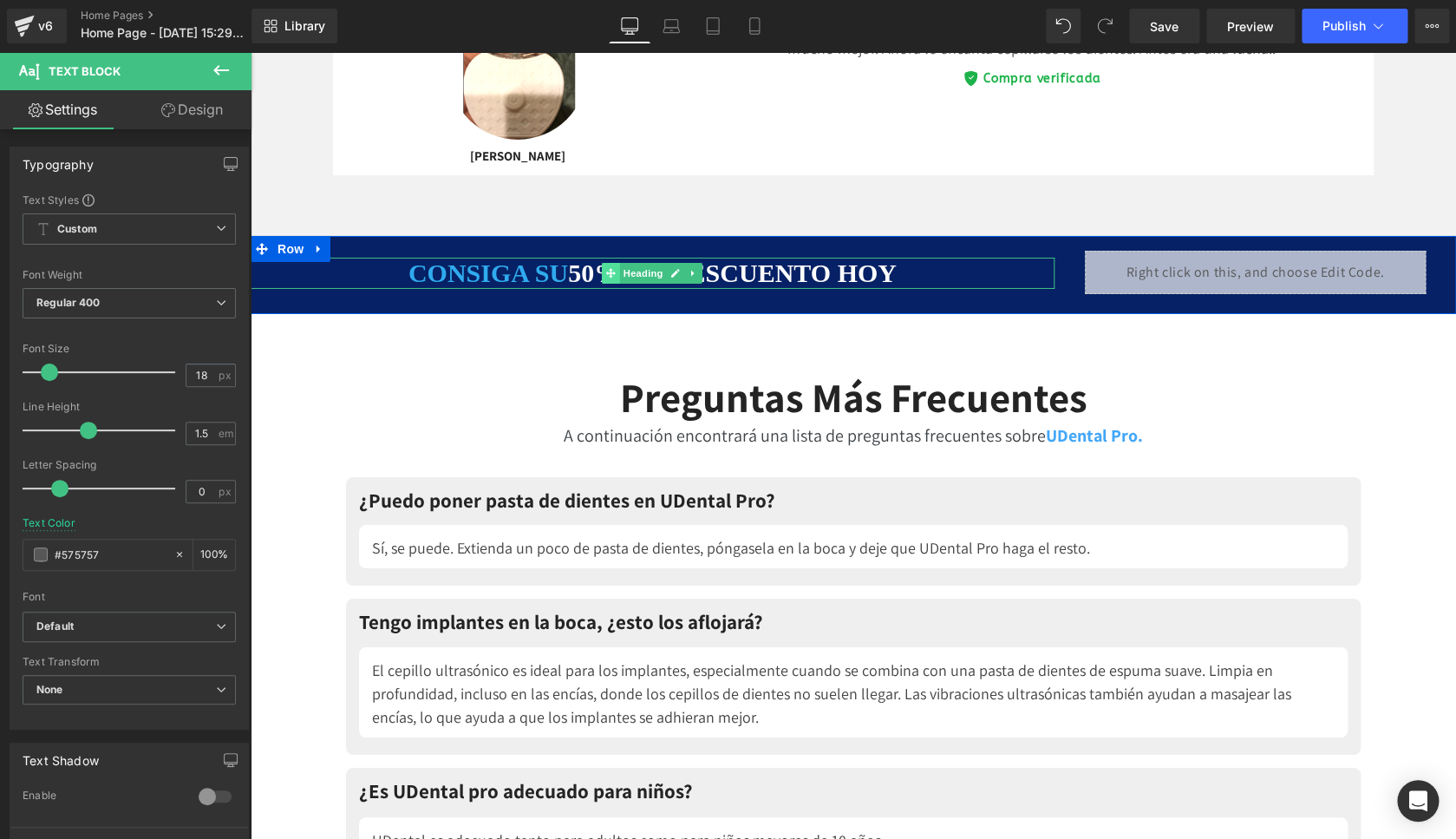
click at [612, 284] on span at bounding box center [611, 274] width 18 height 21
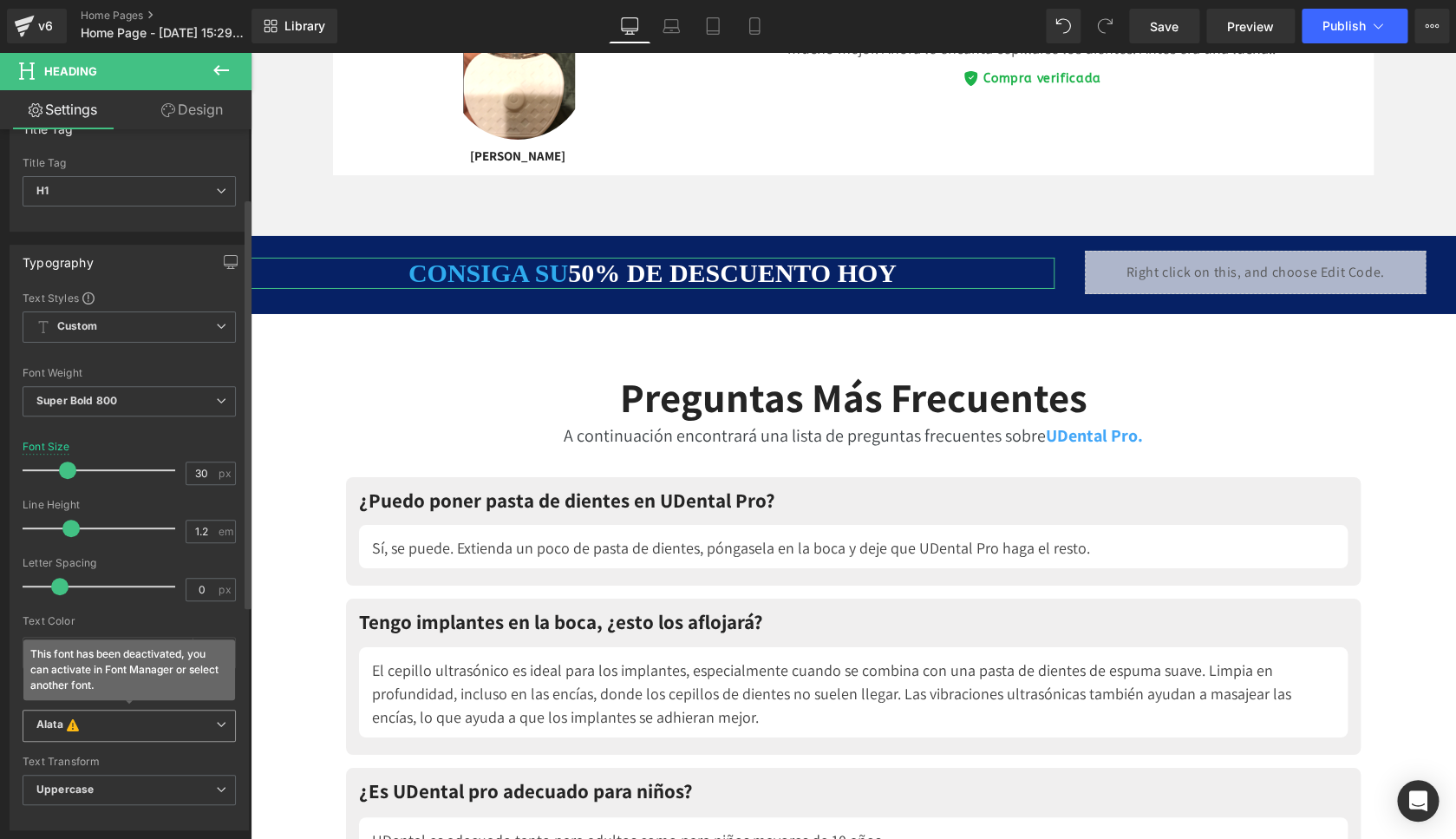
scroll to position [167, 0]
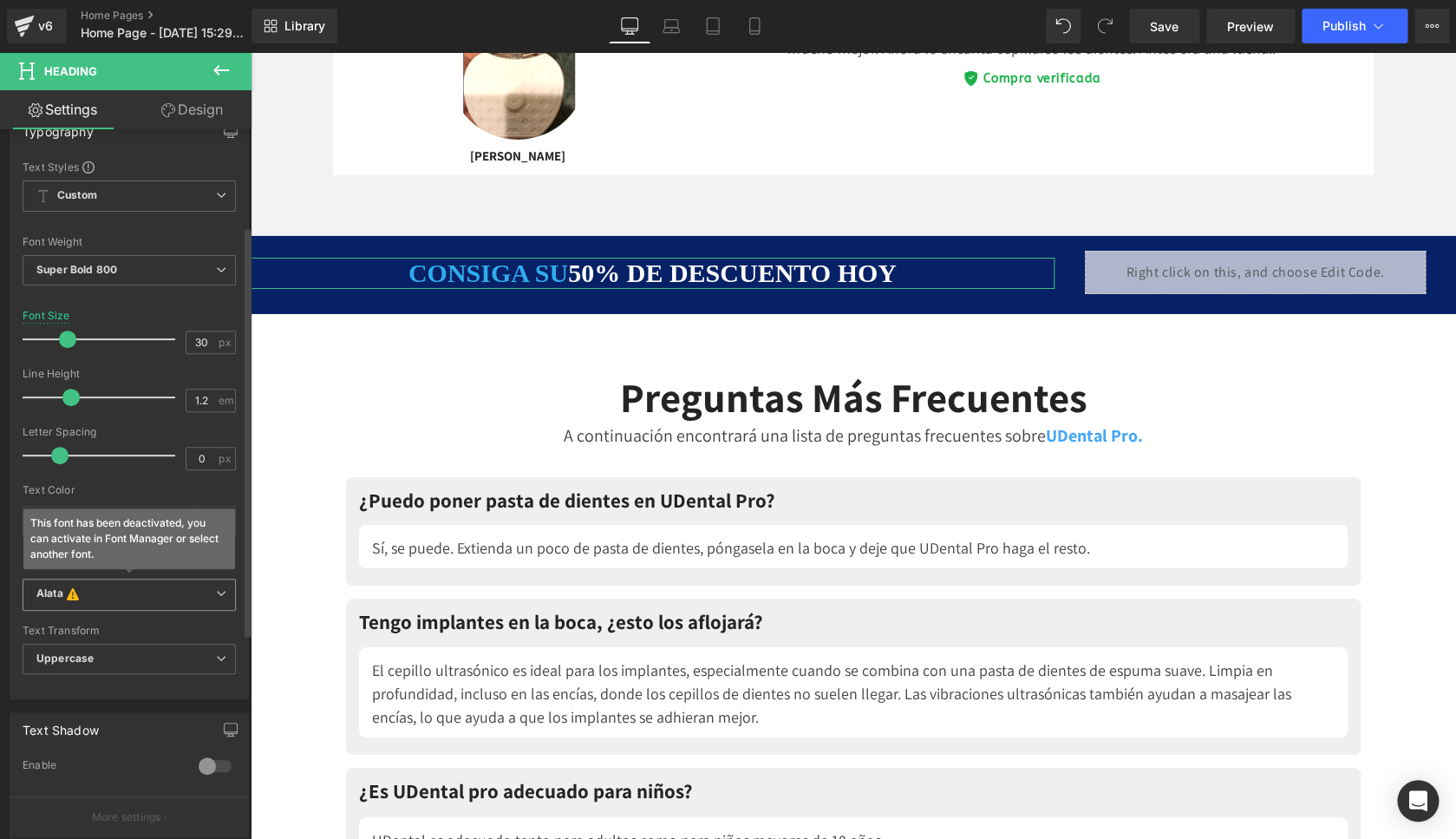
click at [202, 594] on b "Alata This font has been deactivated, you can activate in Font Manager or selec…" at bounding box center [126, 595] width 180 height 17
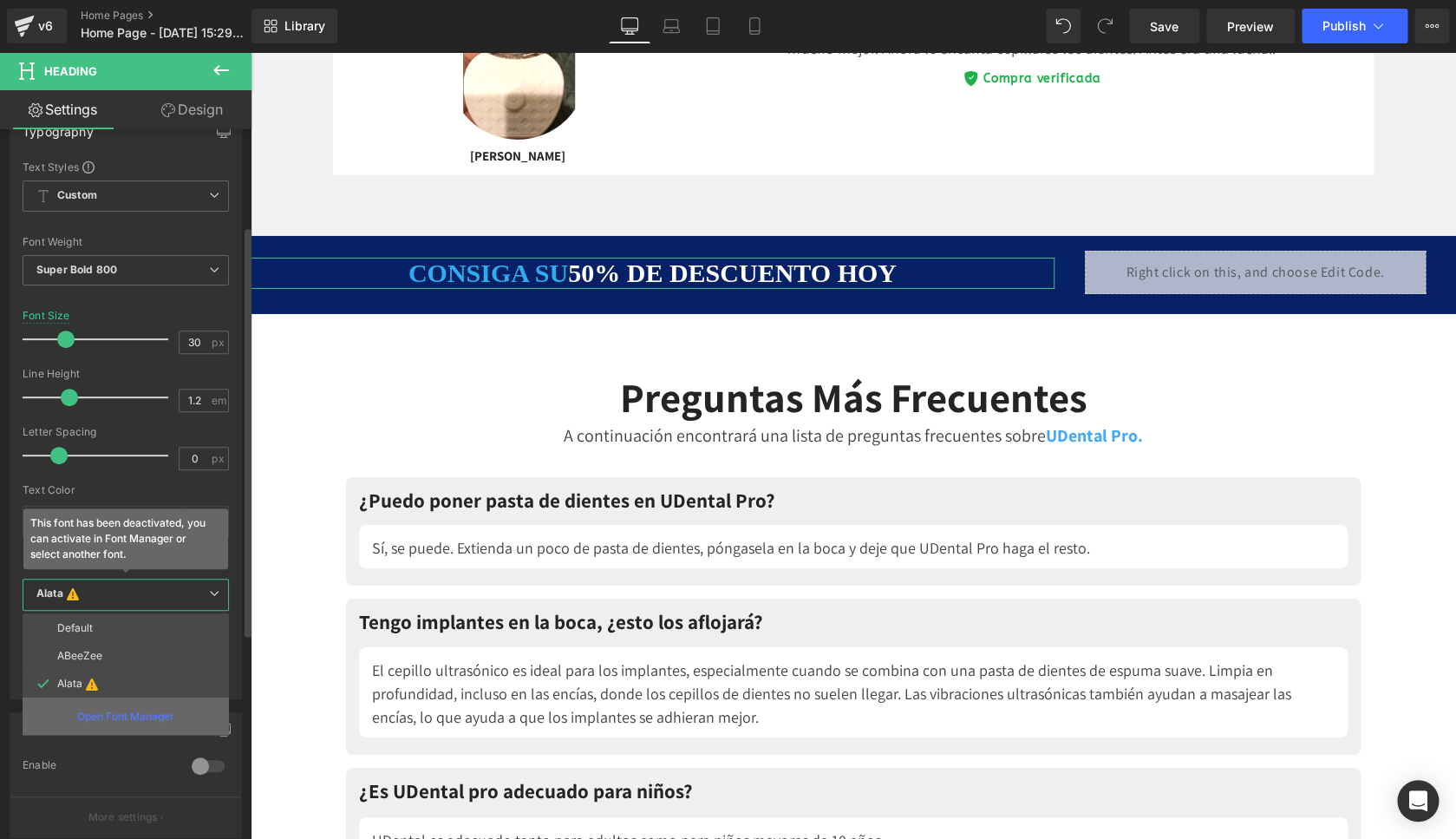
click at [125, 721] on p "Open Font Manager" at bounding box center [126, 717] width 97 height 16
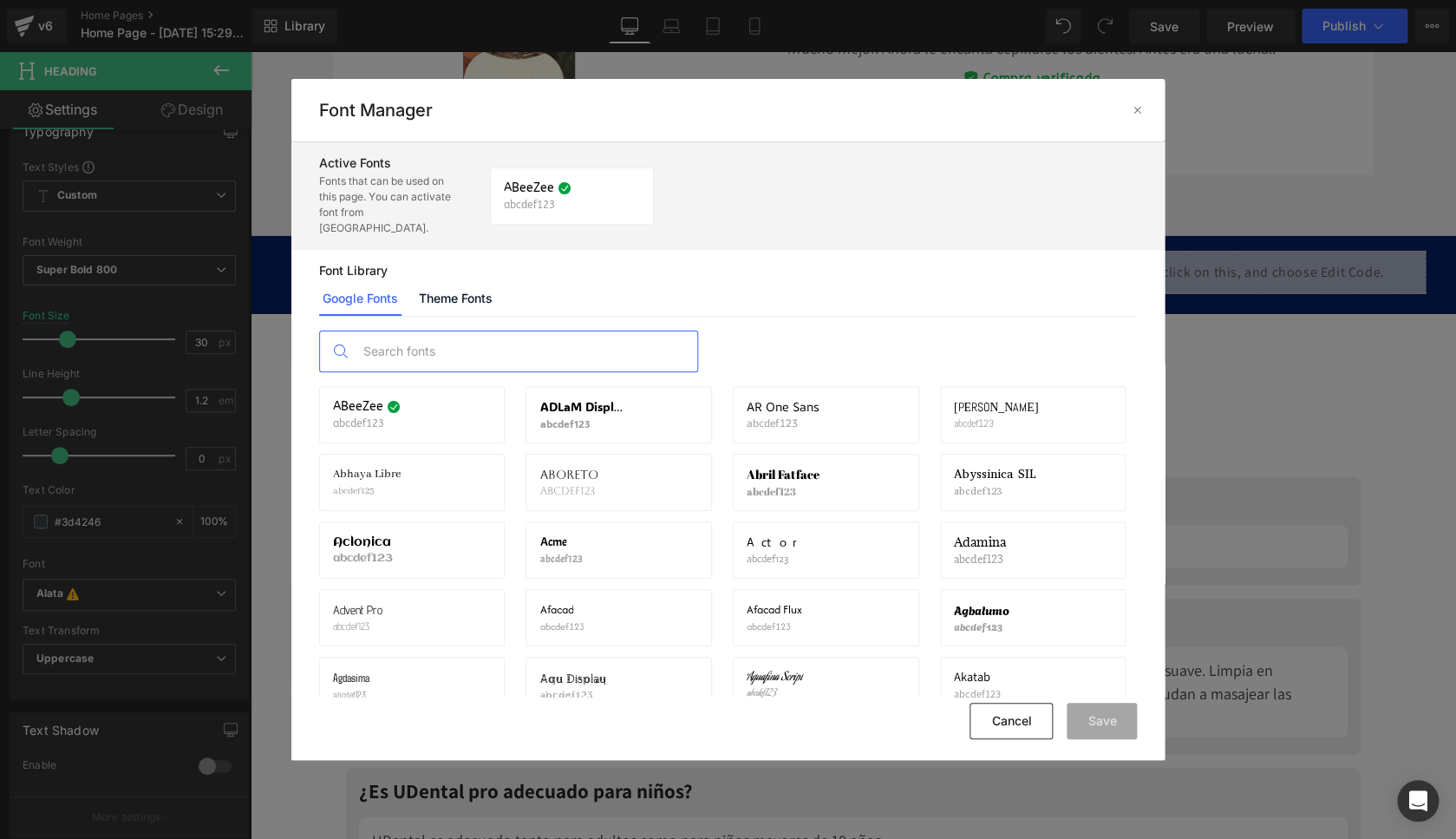
click at [440, 340] on input "text" at bounding box center [526, 351] width 342 height 40
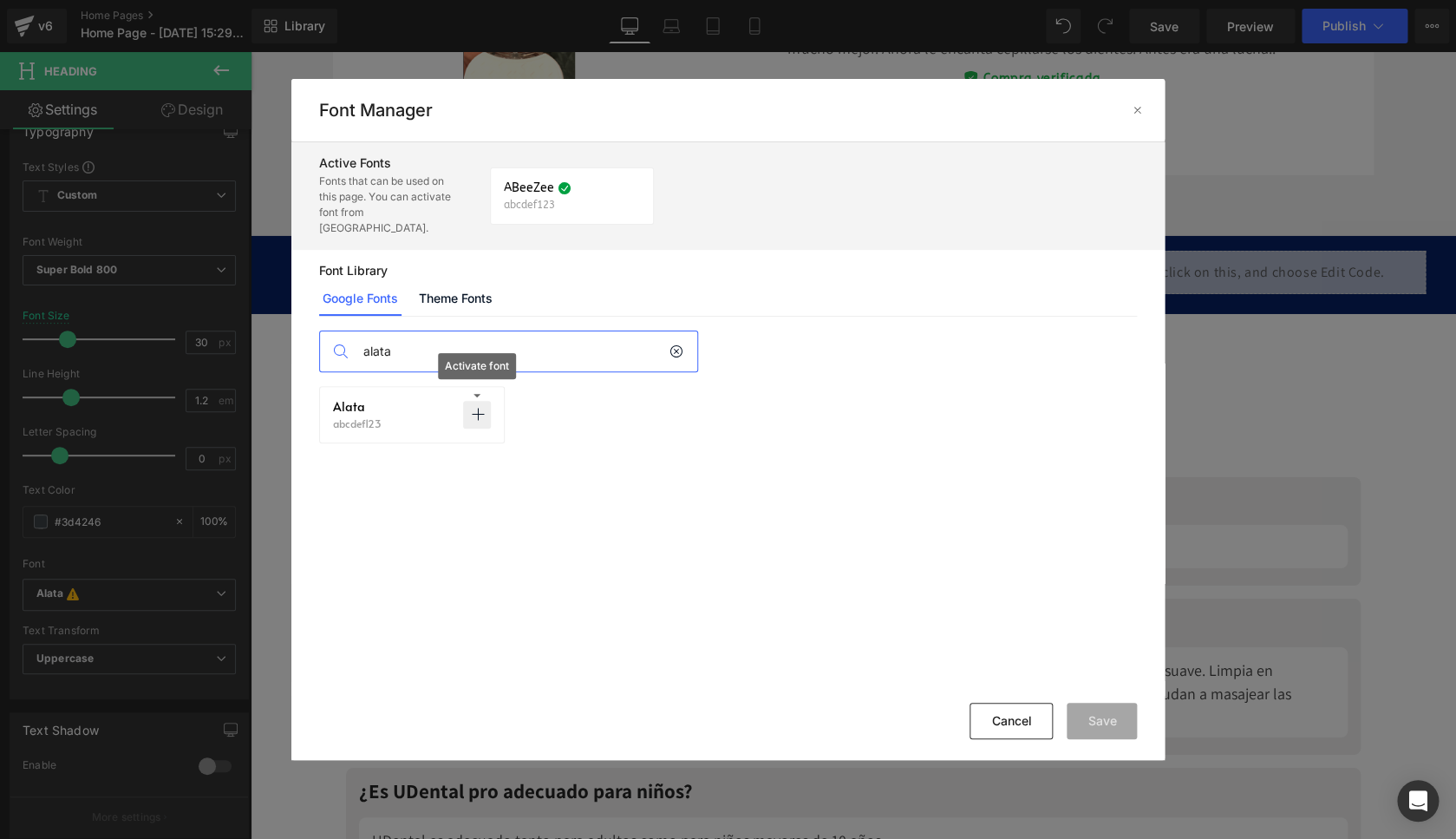
type input "alata"
click at [468, 400] on p at bounding box center [477, 414] width 28 height 28
click at [1104, 712] on button "Save" at bounding box center [1102, 721] width 70 height 36
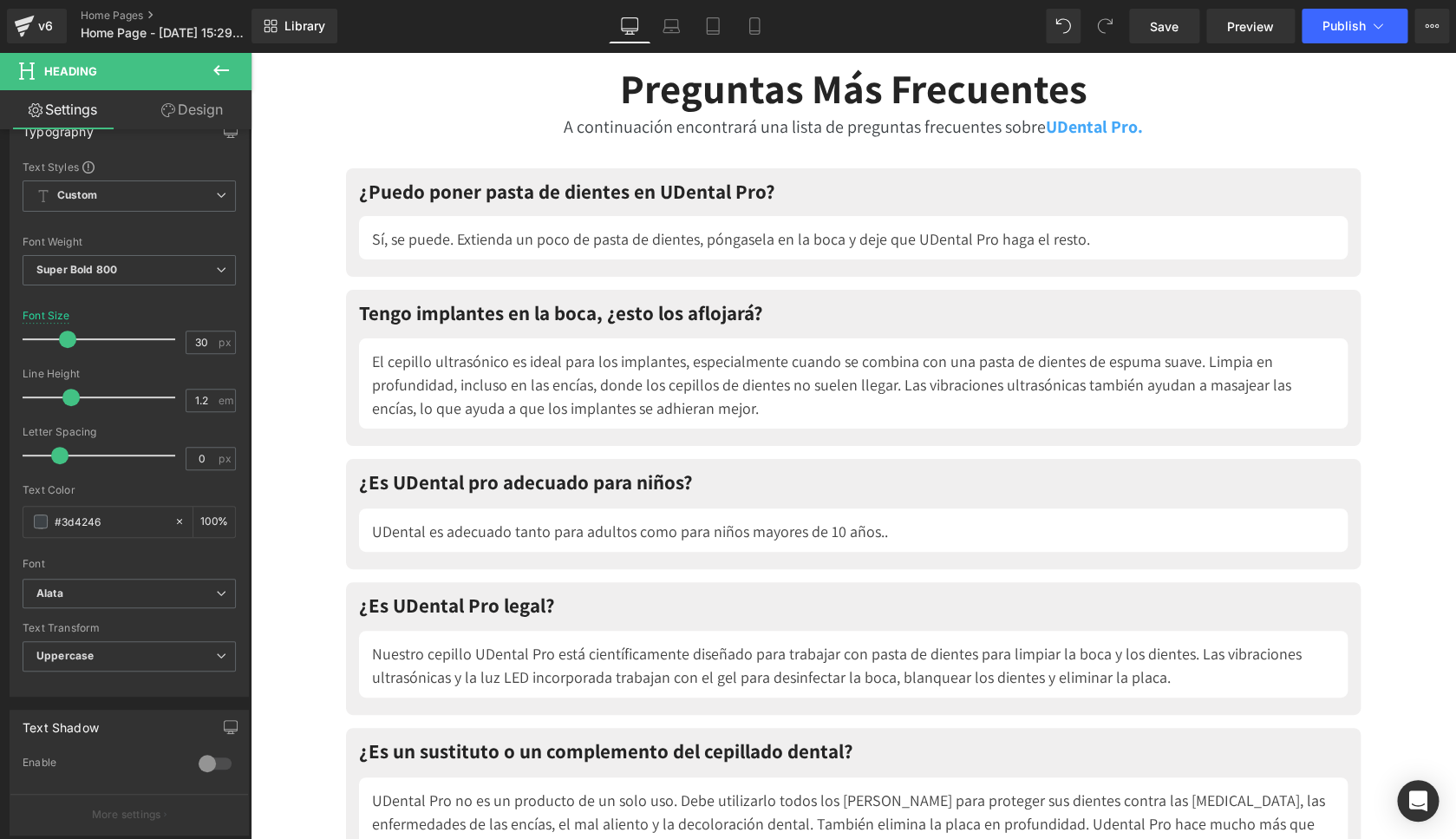
scroll to position [8631, 0]
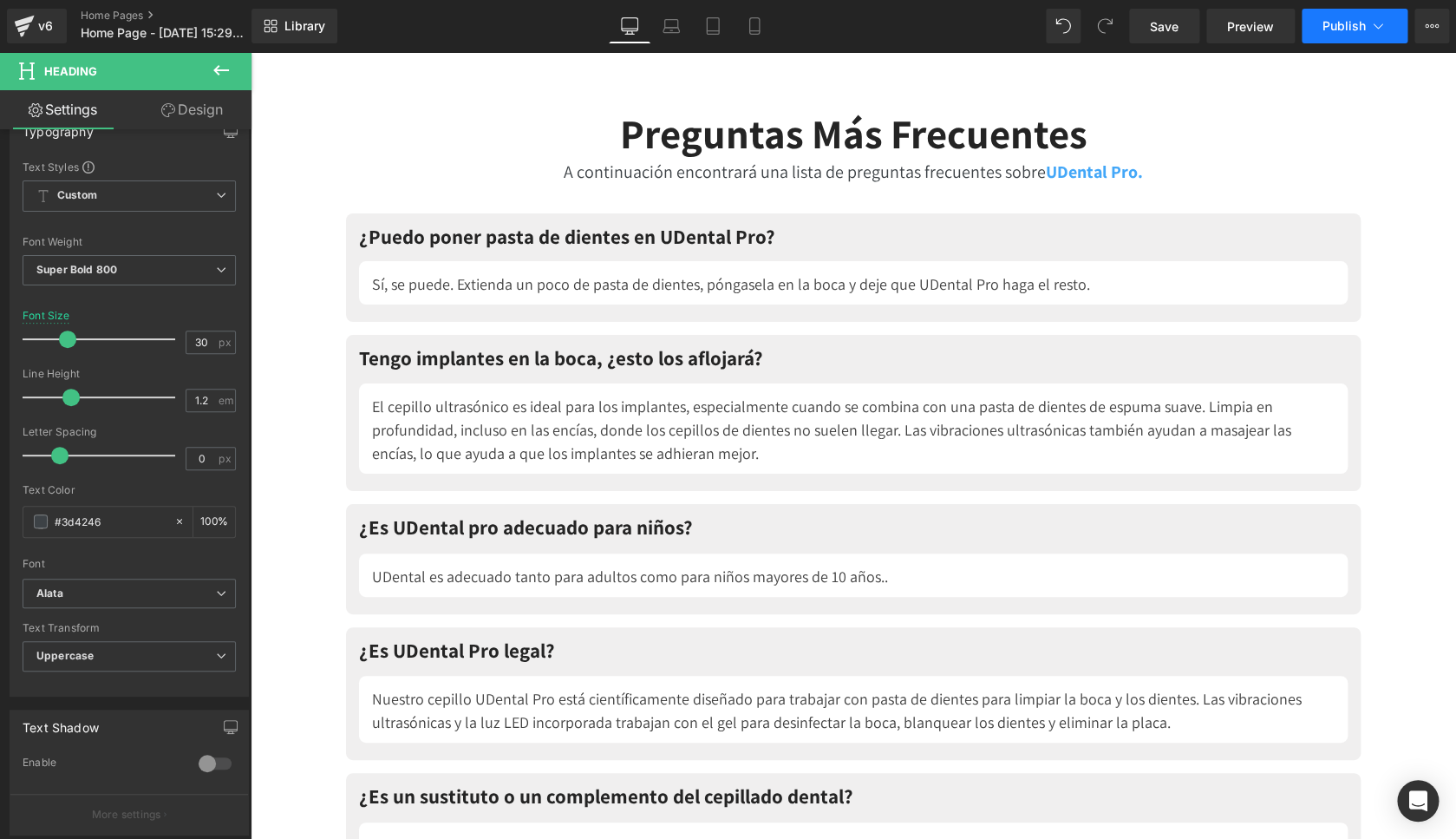
click at [1355, 21] on span "Publish" at bounding box center [1345, 26] width 43 height 14
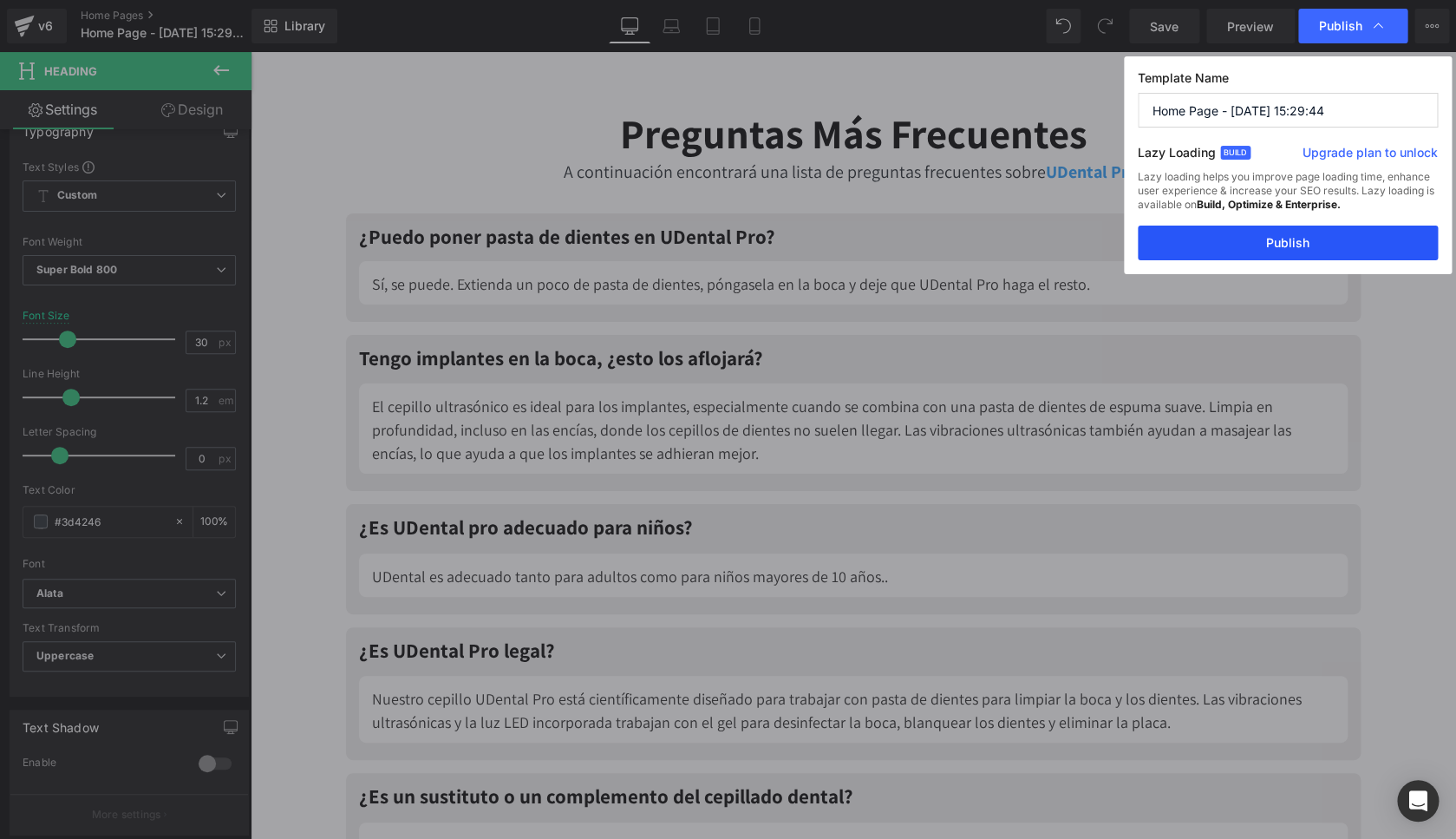
click at [1270, 239] on button "Publish" at bounding box center [1287, 243] width 300 height 35
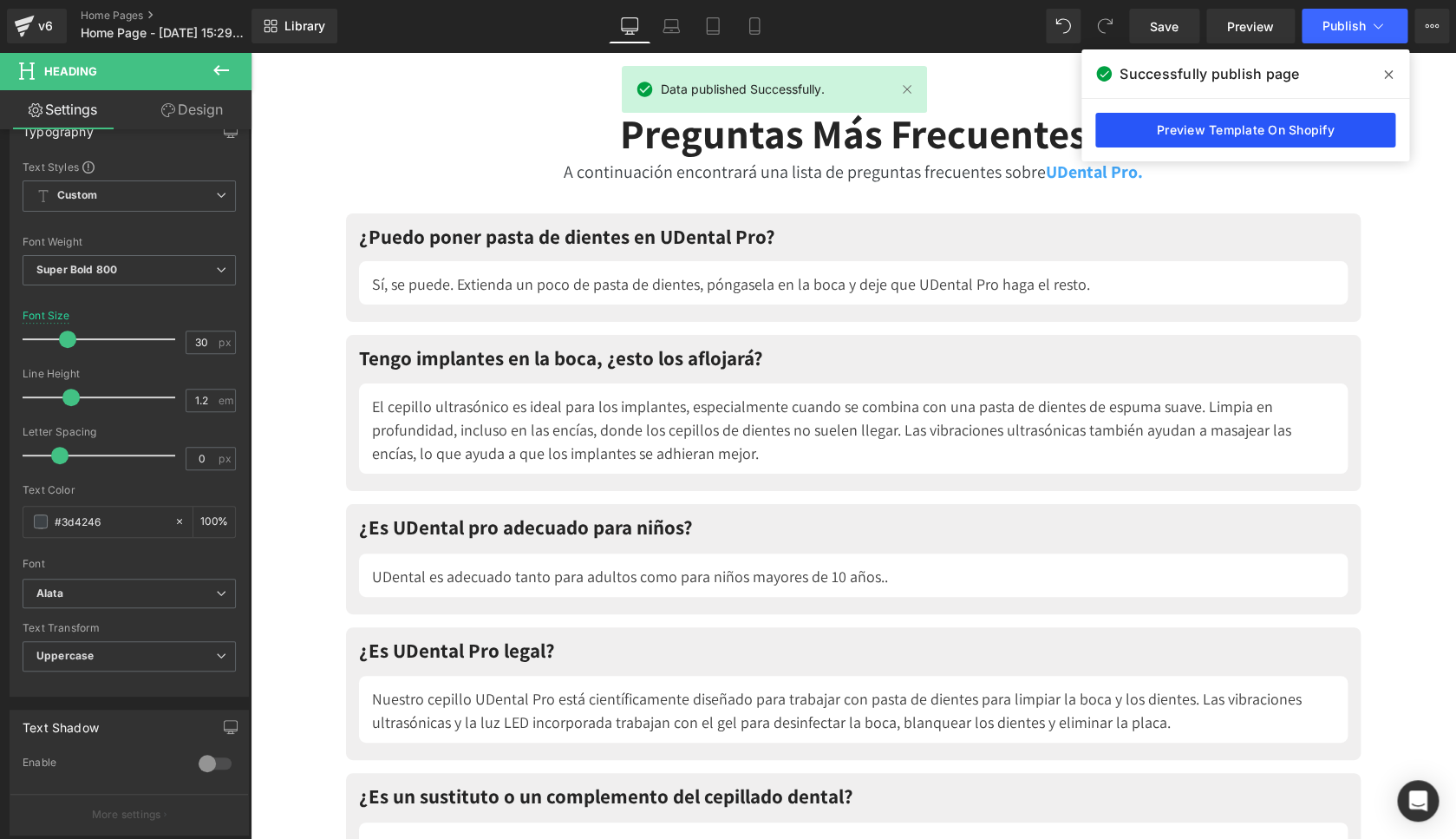
click at [1205, 132] on link "Preview Template On Shopify" at bounding box center [1245, 130] width 300 height 35
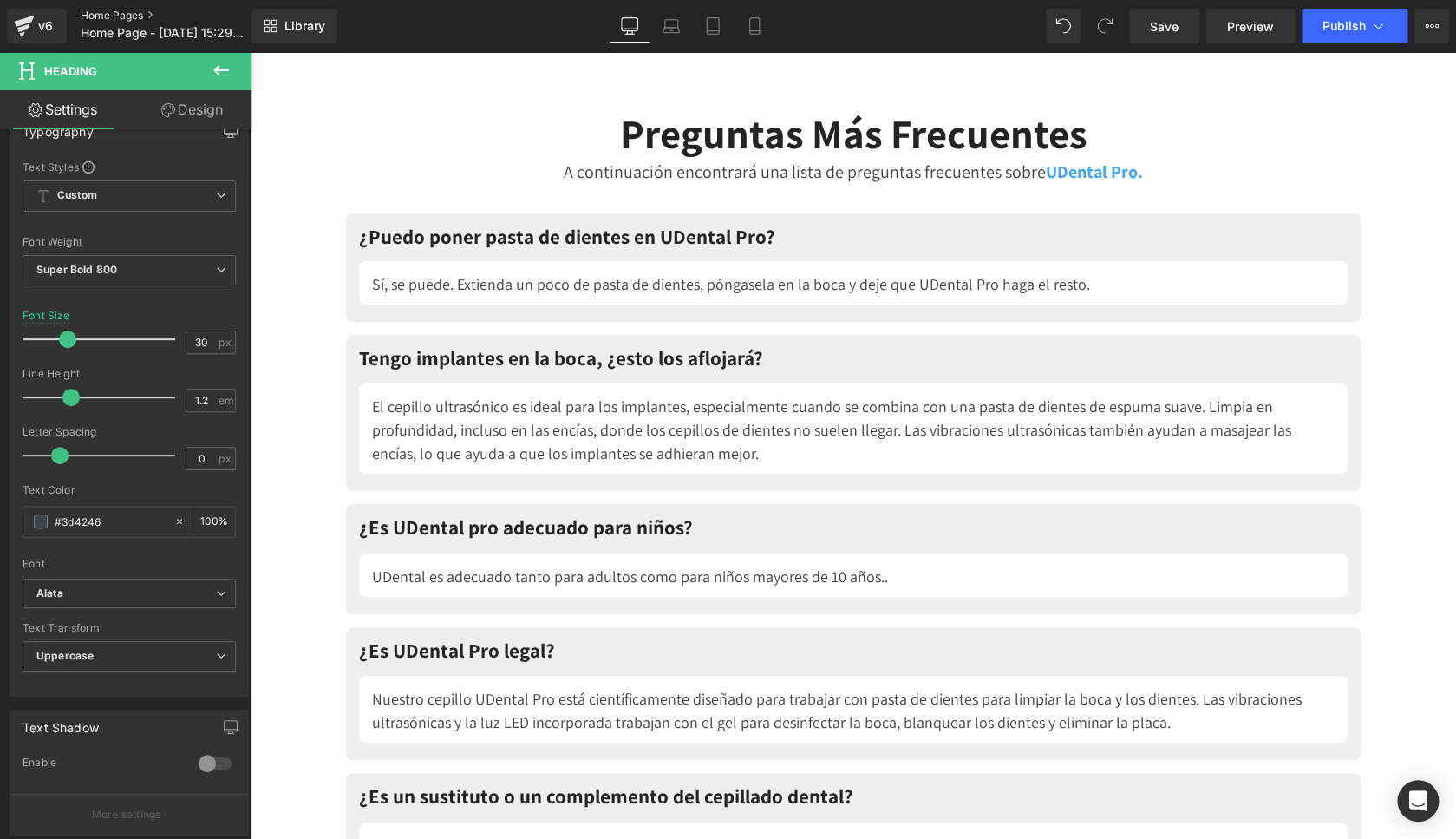
click at [135, 14] on link "Home Pages" at bounding box center [179, 16] width 197 height 14
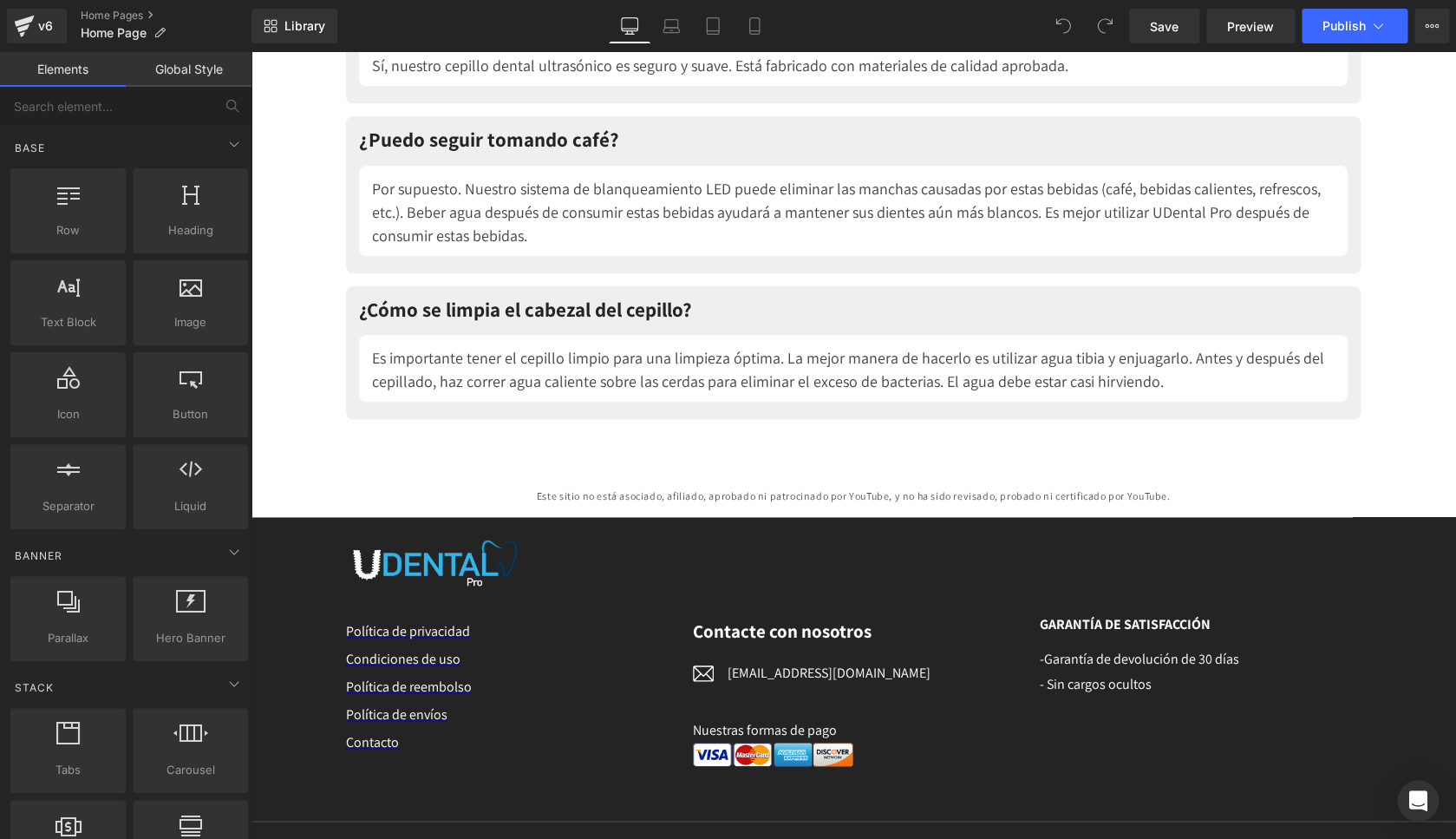
scroll to position [9685, 0]
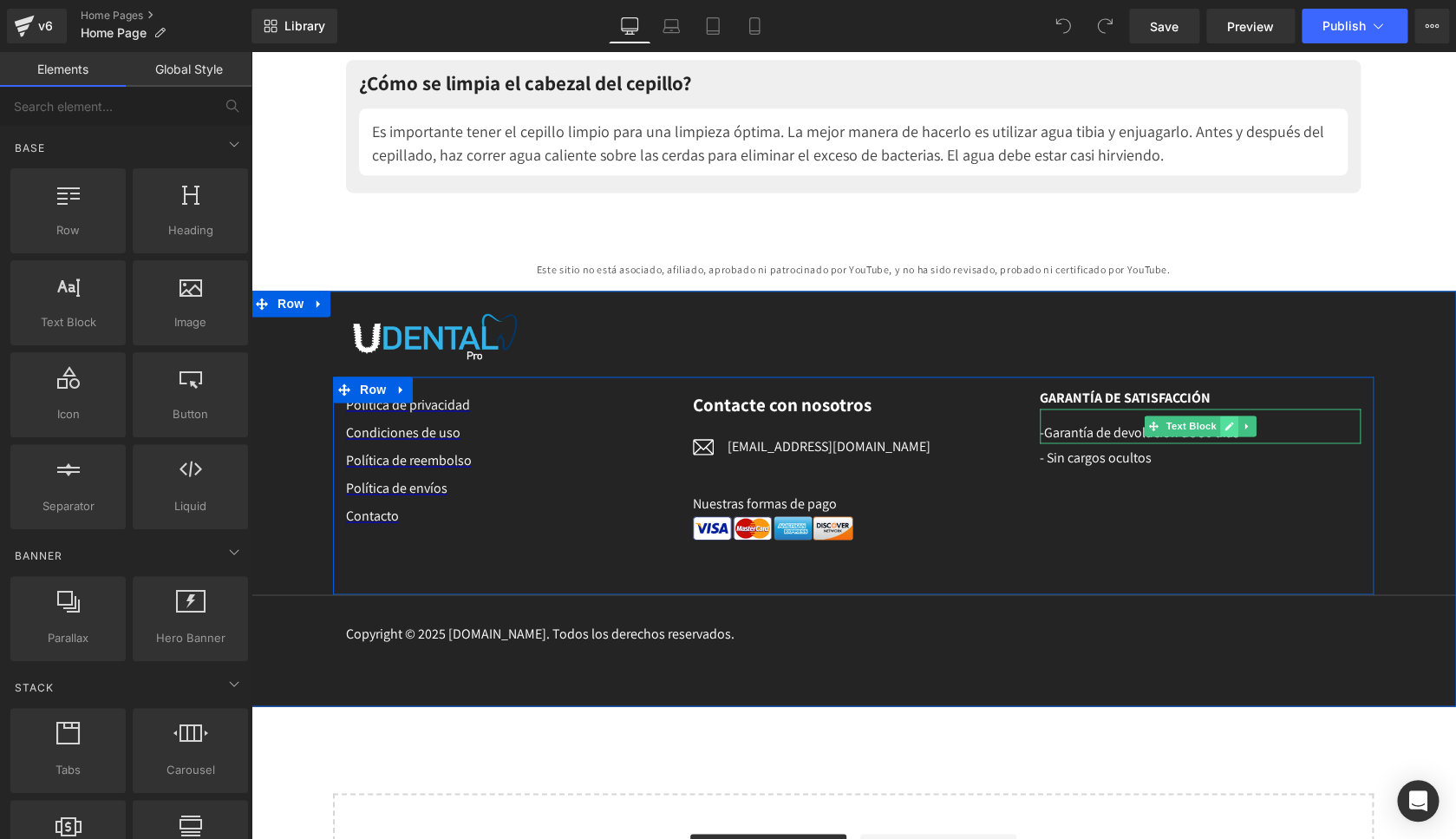
click at [1225, 430] on icon at bounding box center [1229, 426] width 9 height 9
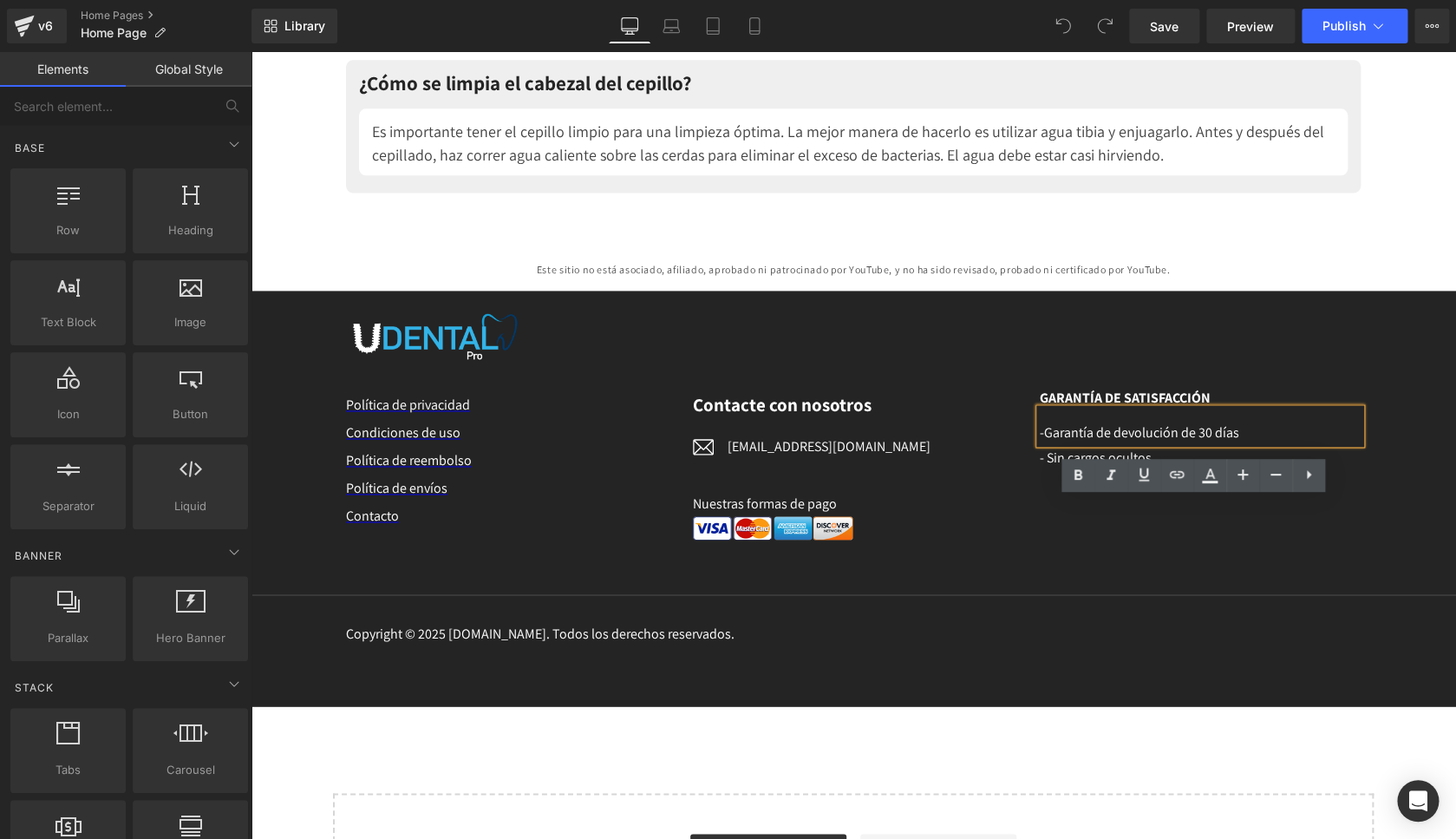
click at [1214, 441] on span "-Garantía de devolución de 30 días" at bounding box center [1140, 432] width 200 height 18
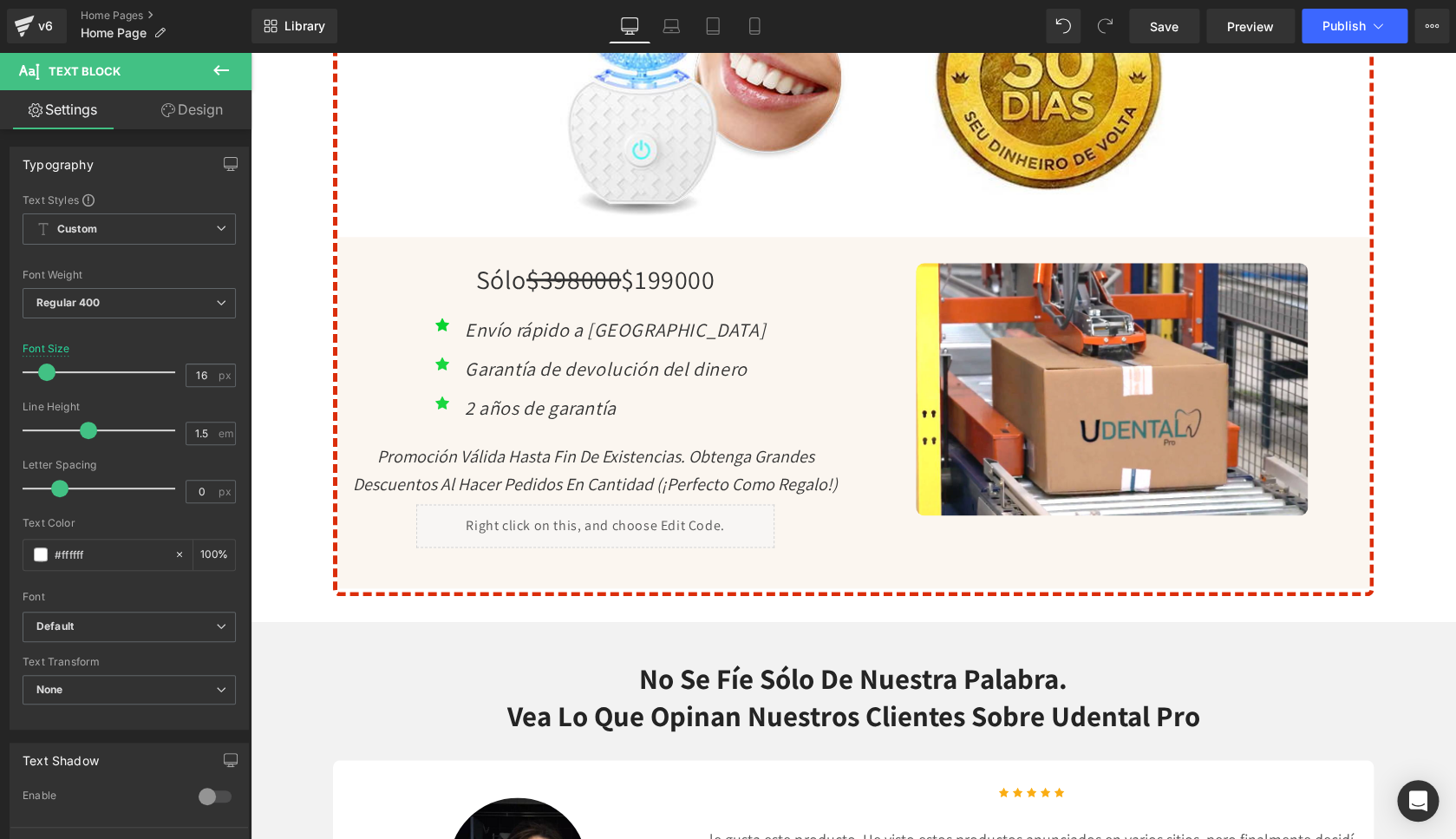
scroll to position [6202, 0]
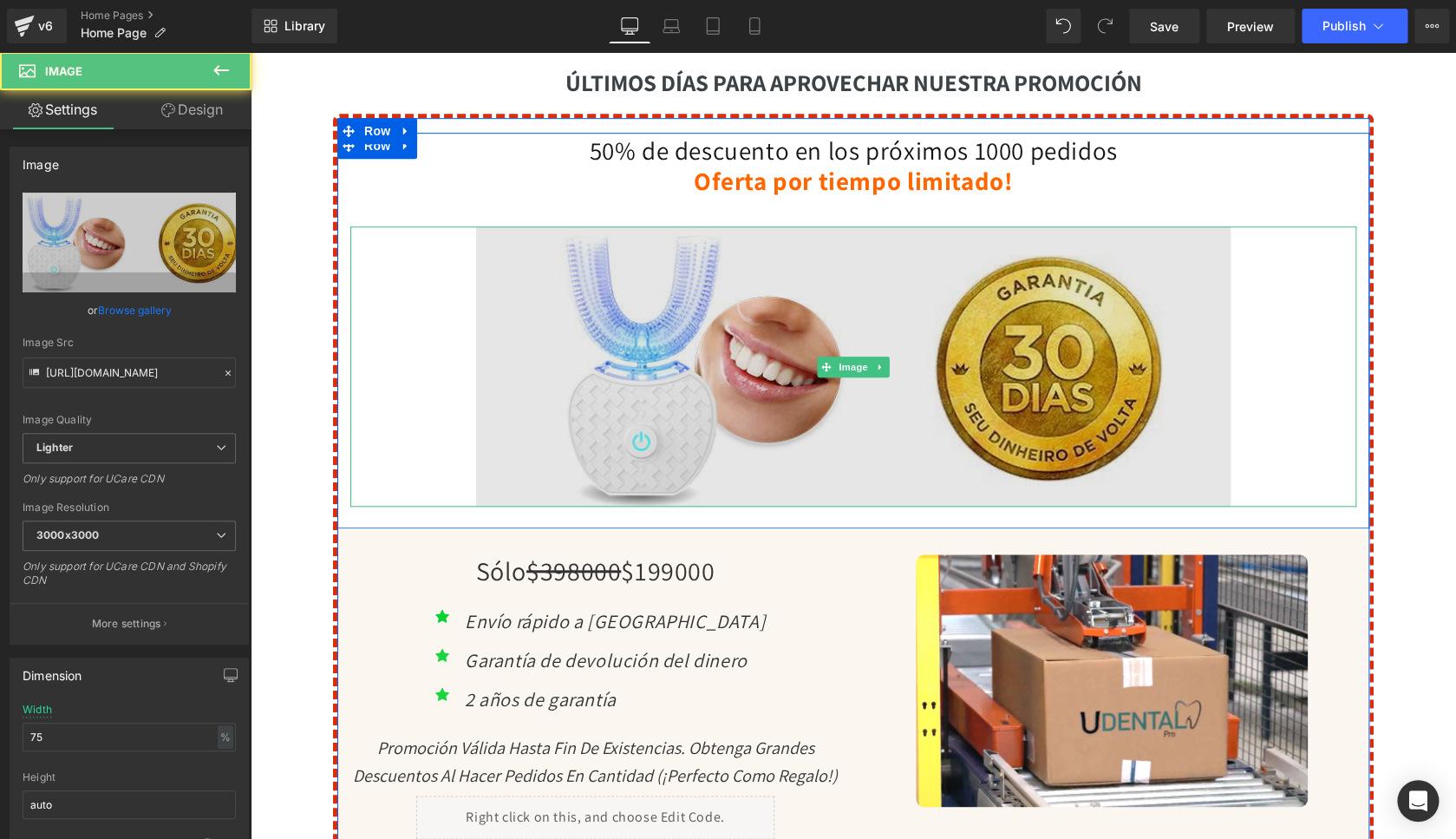
click at [830, 441] on img at bounding box center [853, 367] width 755 height 281
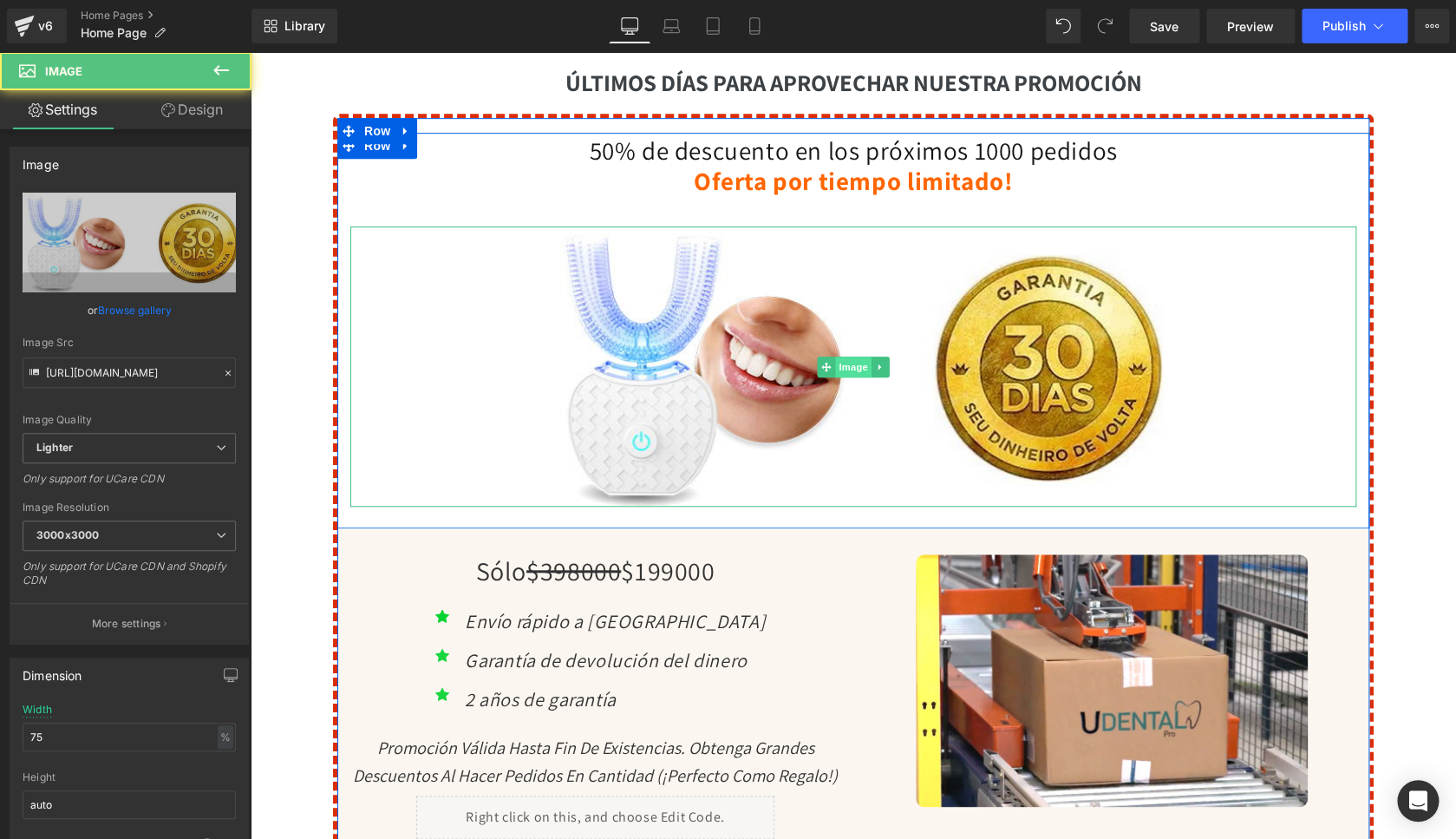
click at [837, 377] on span "Image" at bounding box center [854, 367] width 36 height 21
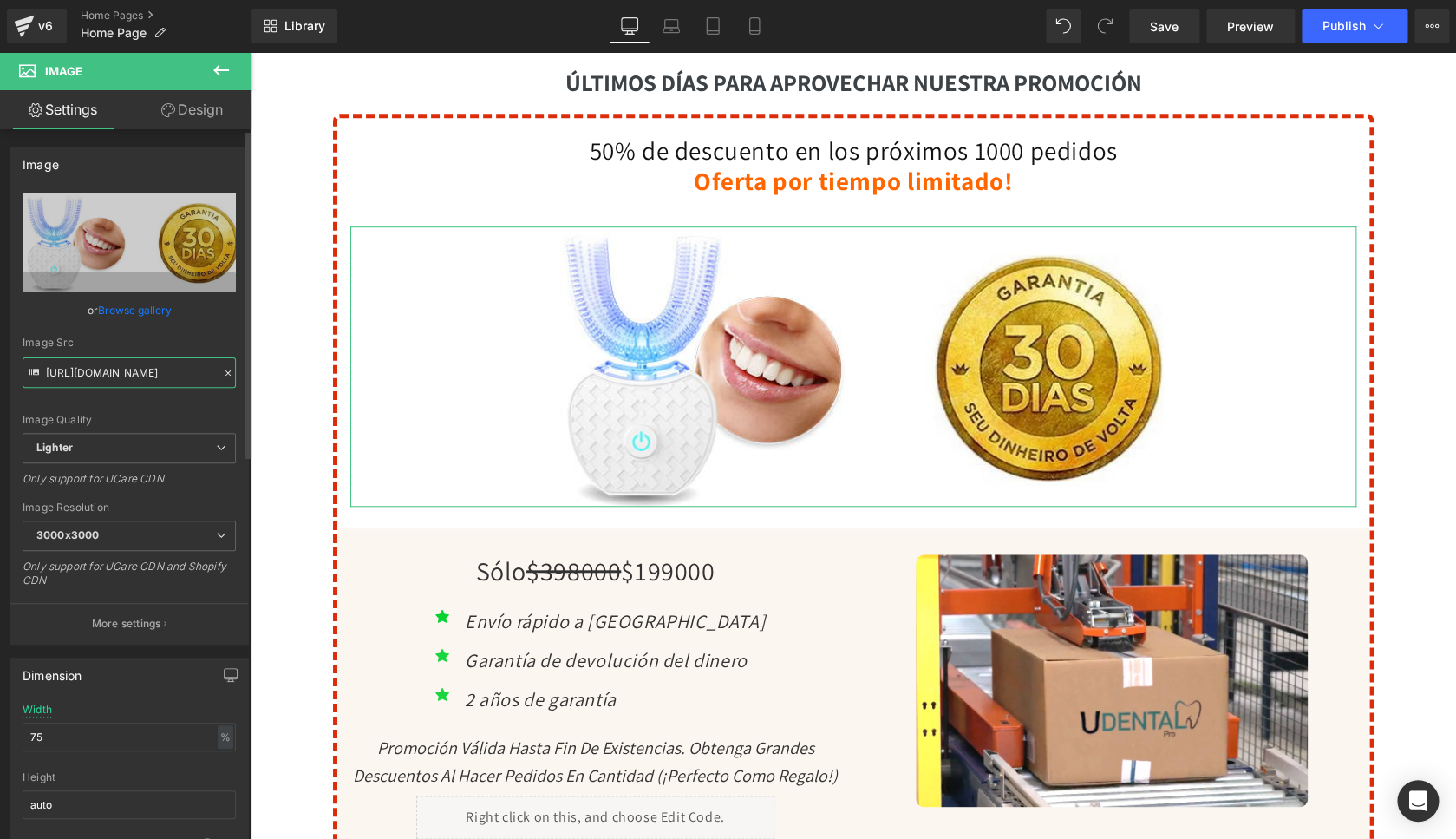
click at [108, 374] on input "[URL][DOMAIN_NAME]" at bounding box center [129, 372] width 214 height 30
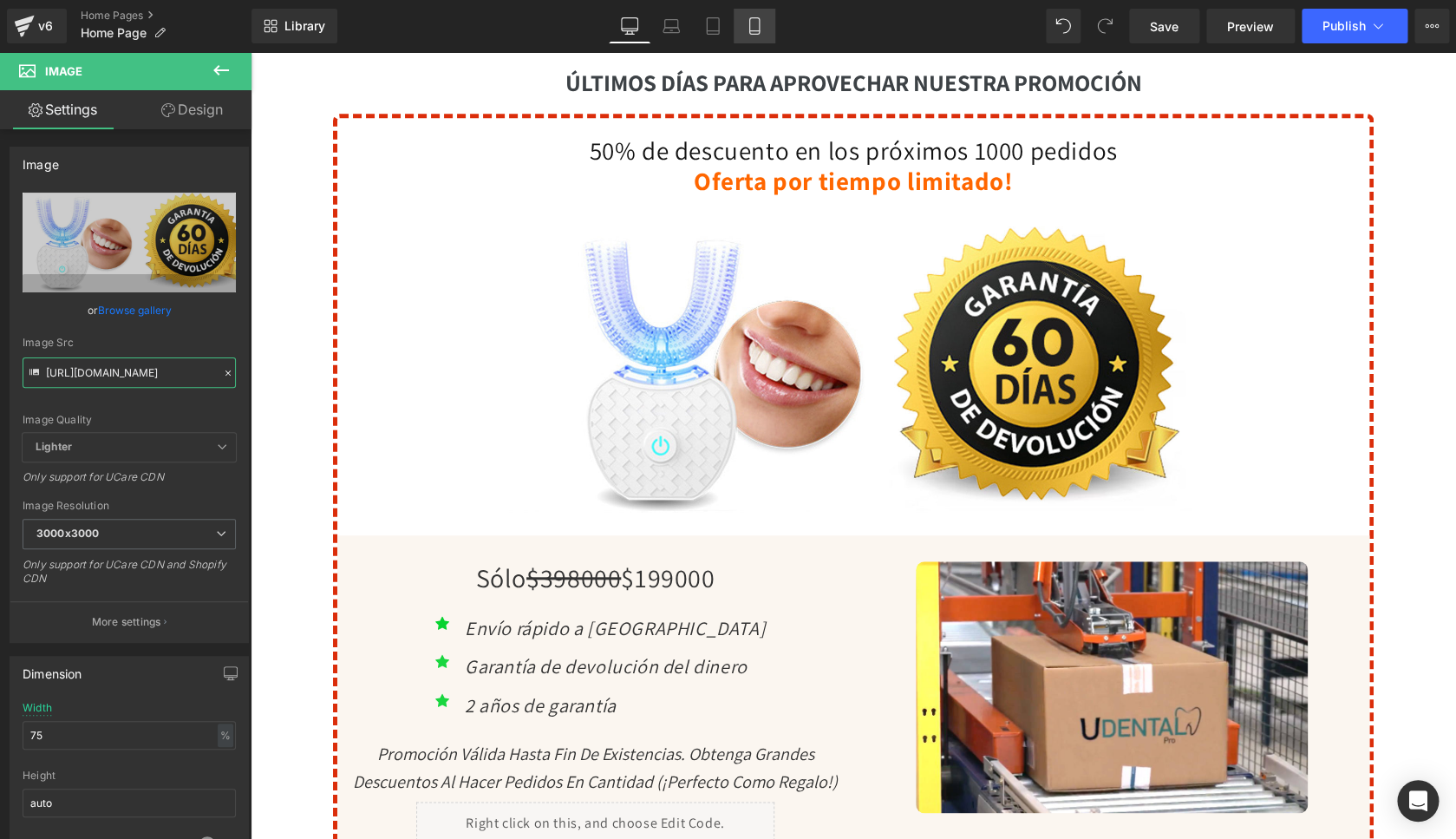
type input "[URL][DOMAIN_NAME]"
click at [753, 30] on icon at bounding box center [755, 26] width 17 height 17
type input "100"
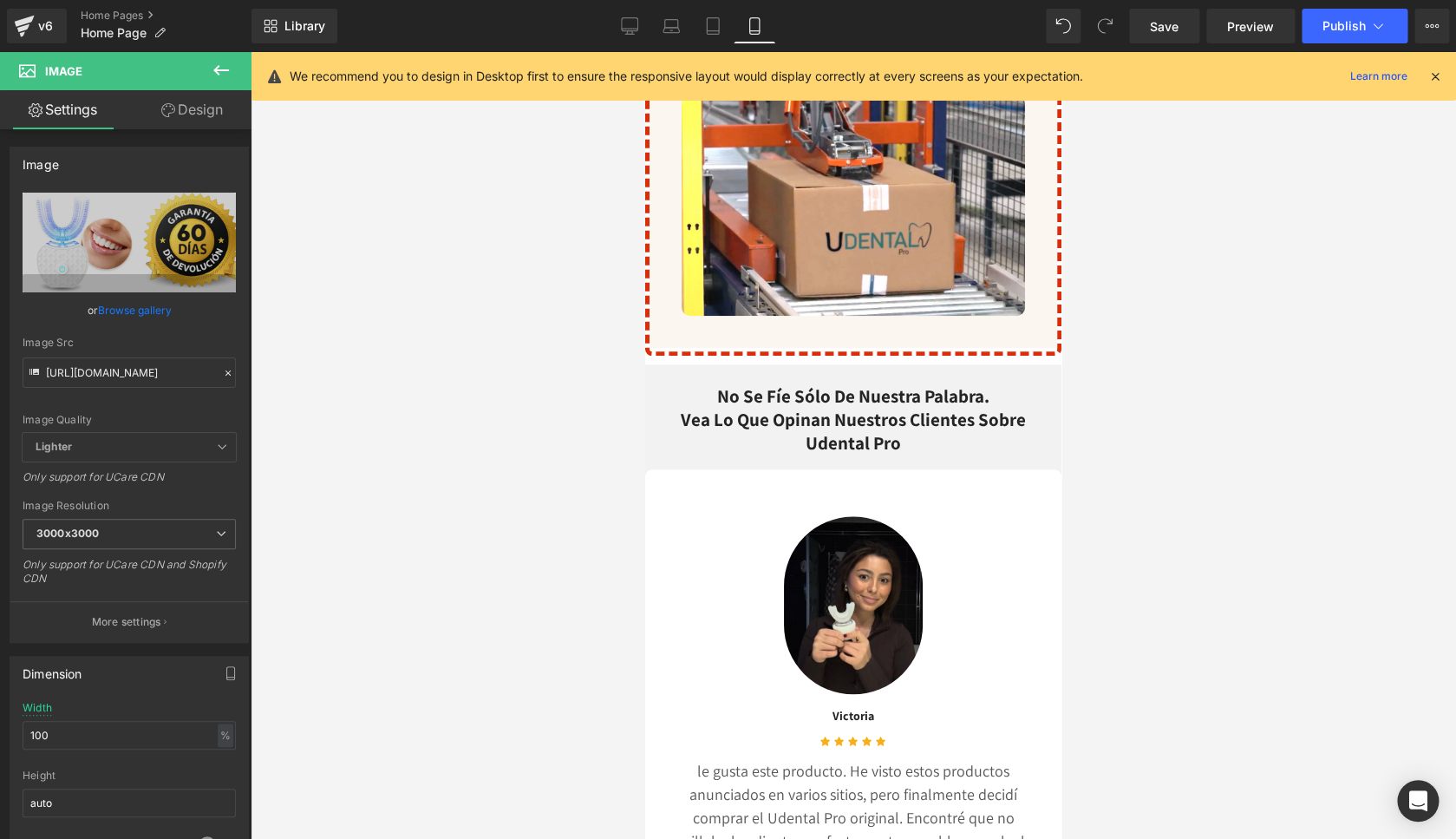
scroll to position [8870, 0]
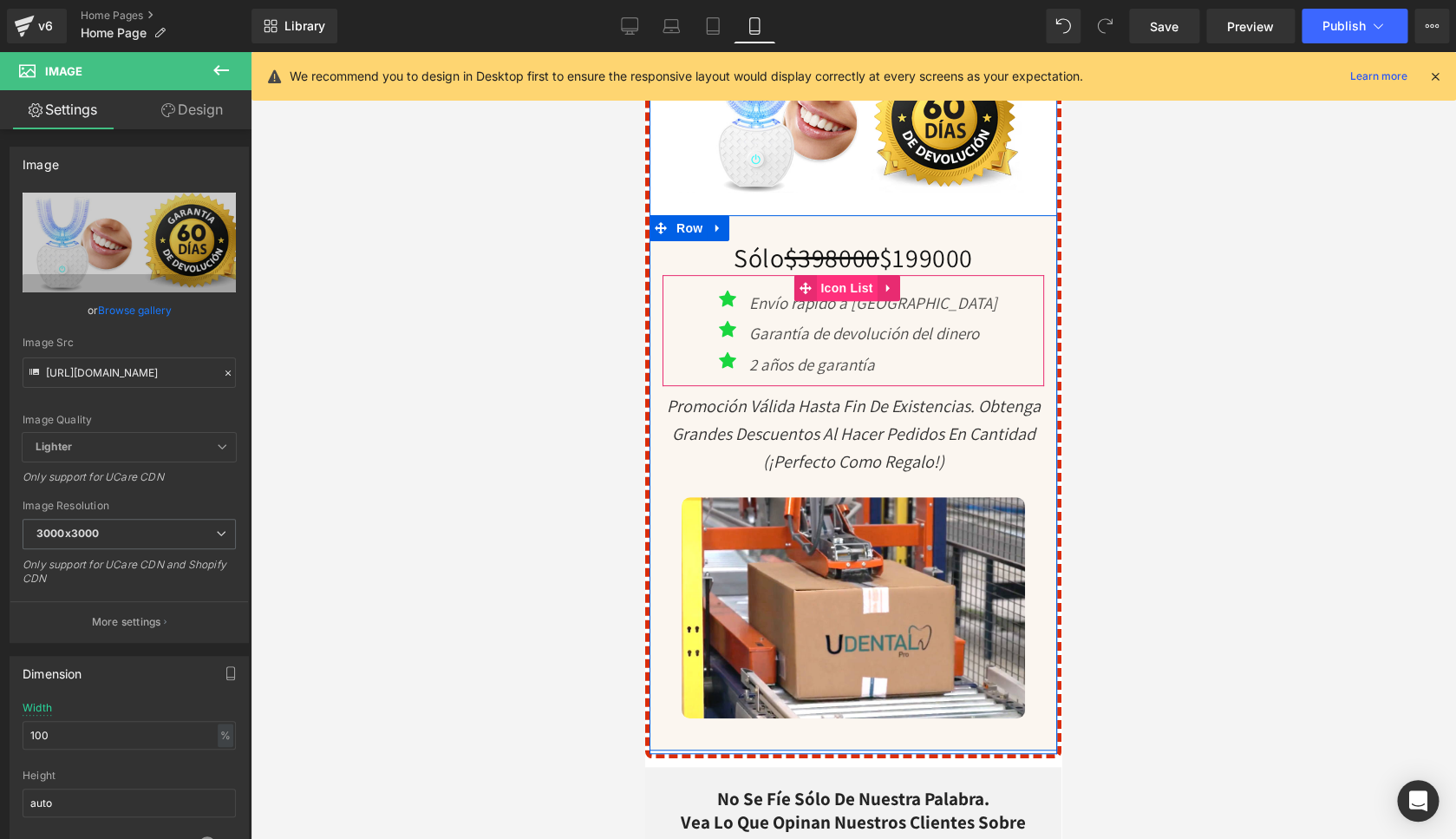
click at [839, 301] on span "Icon List" at bounding box center [847, 288] width 61 height 26
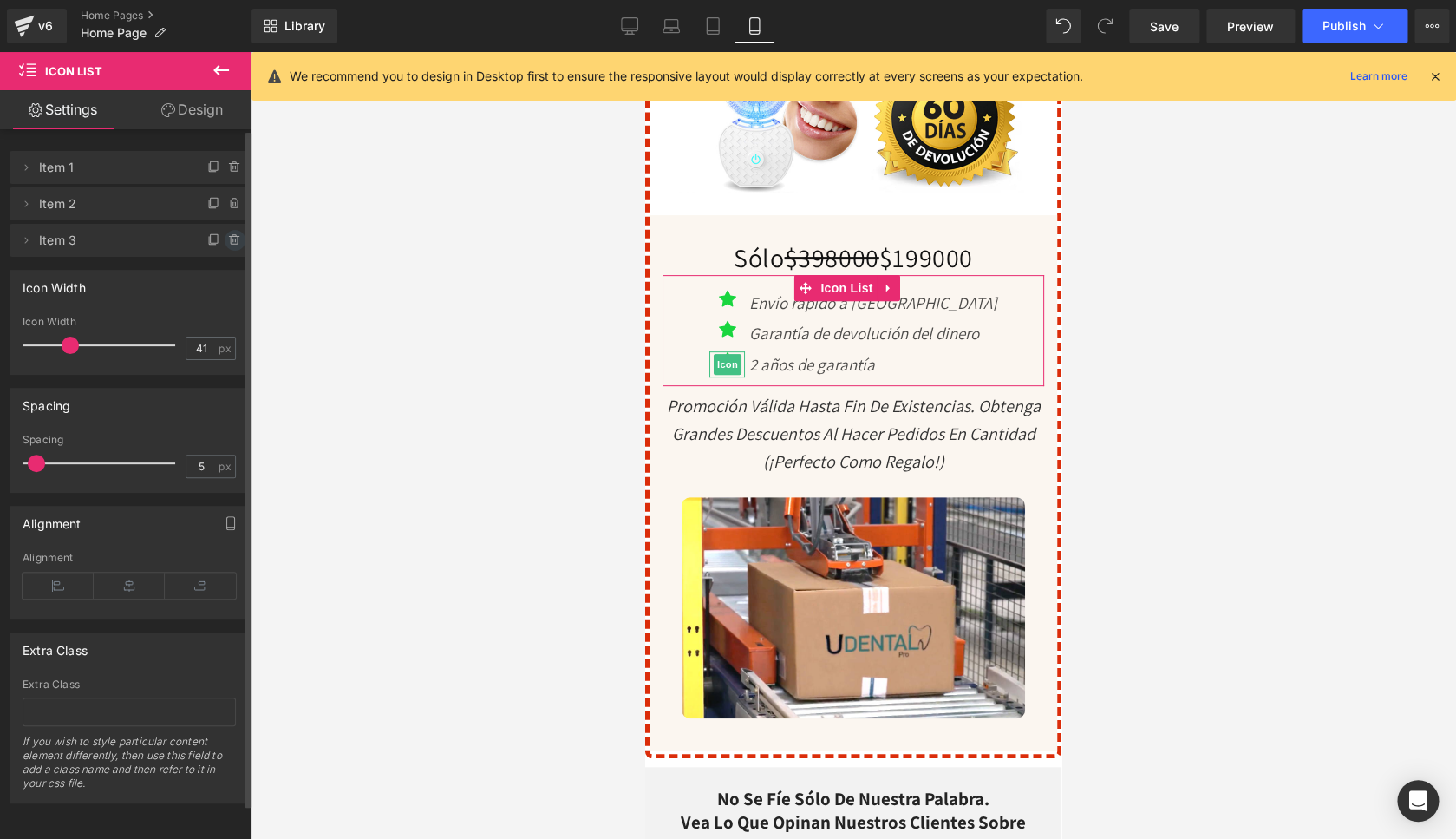
click at [228, 237] on icon at bounding box center [235, 241] width 14 height 14
click at [216, 239] on button "Delete" at bounding box center [216, 241] width 55 height 23
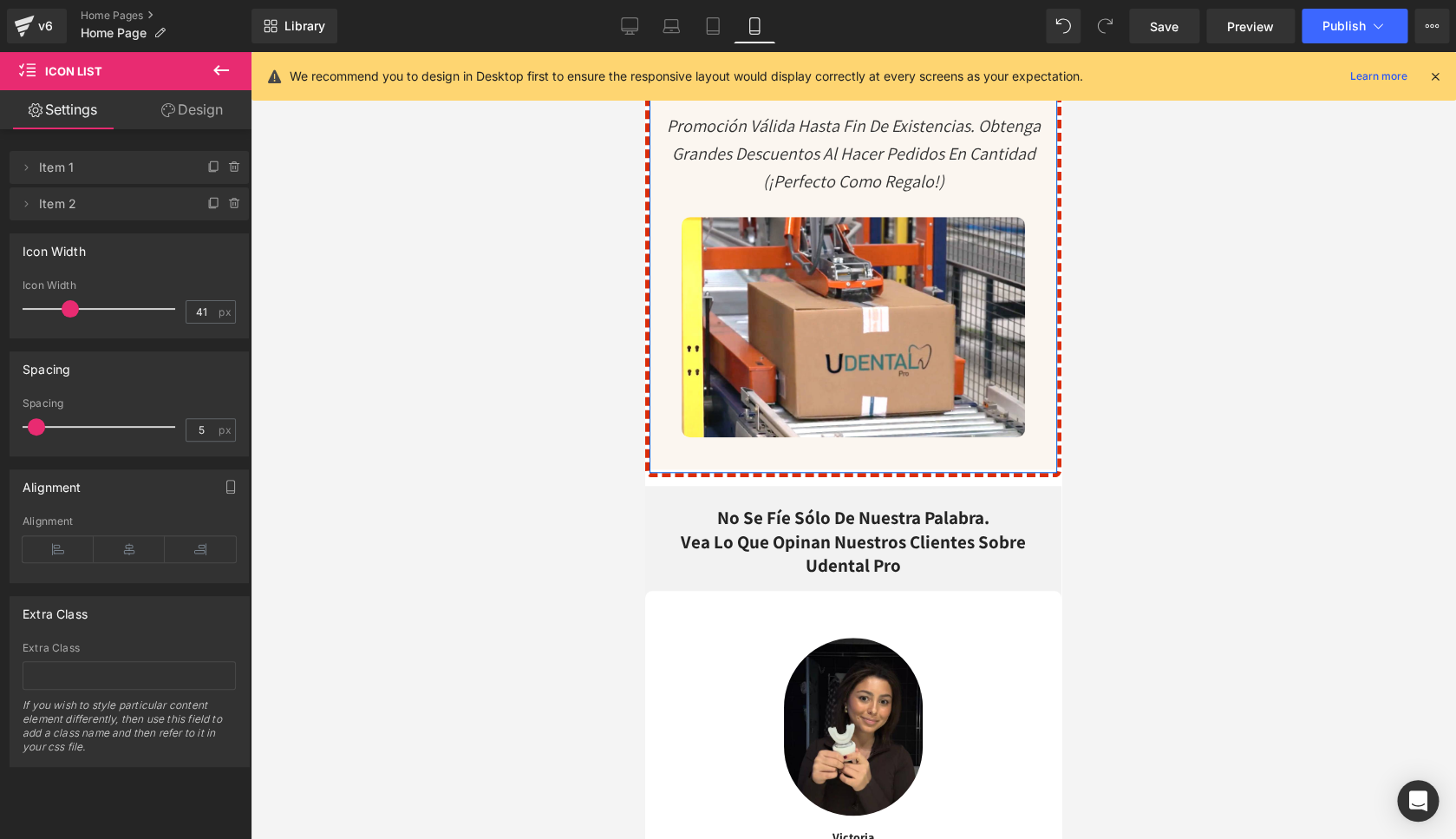
scroll to position [9481, 0]
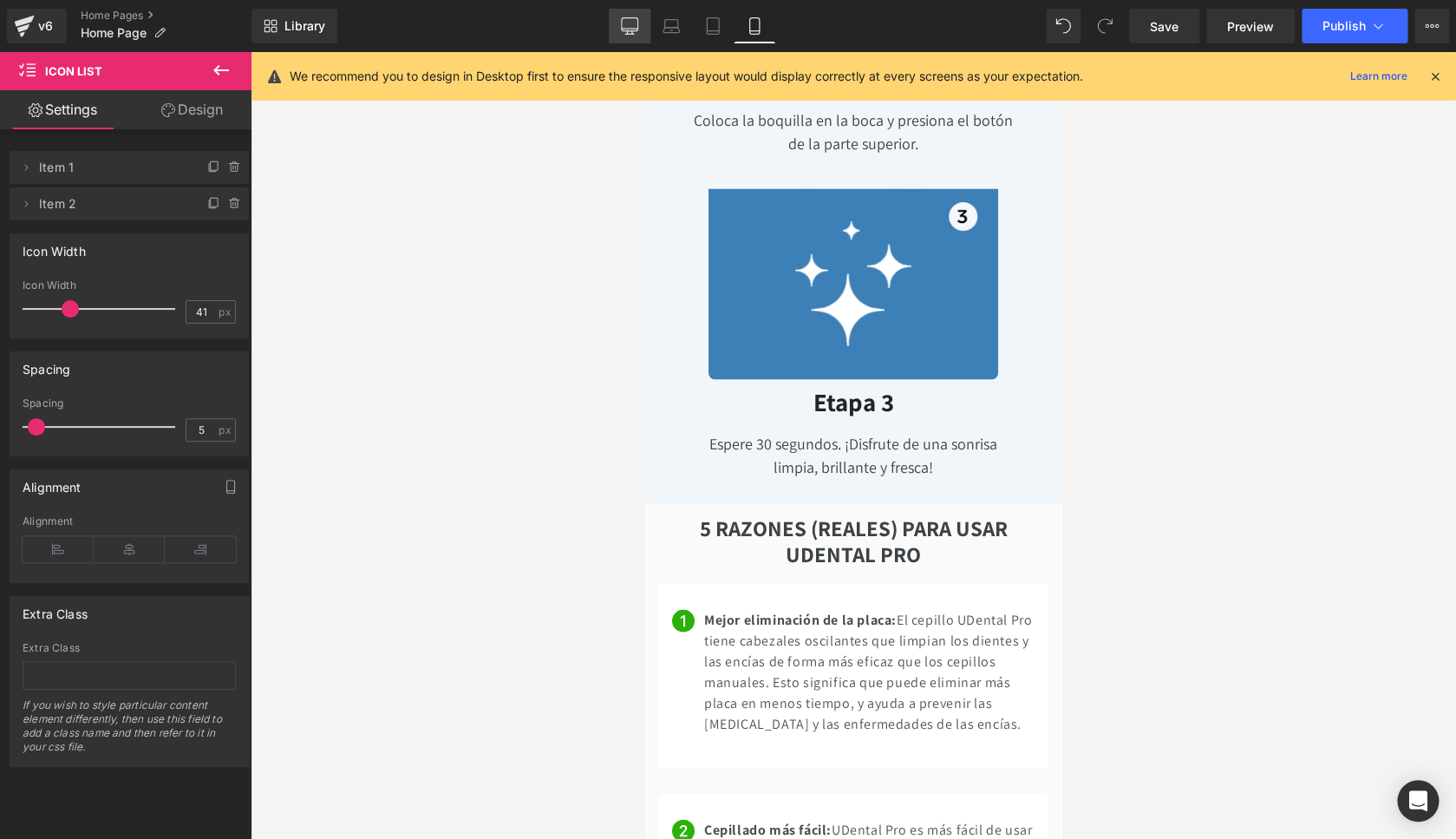
click at [626, 34] on icon at bounding box center [630, 26] width 17 height 17
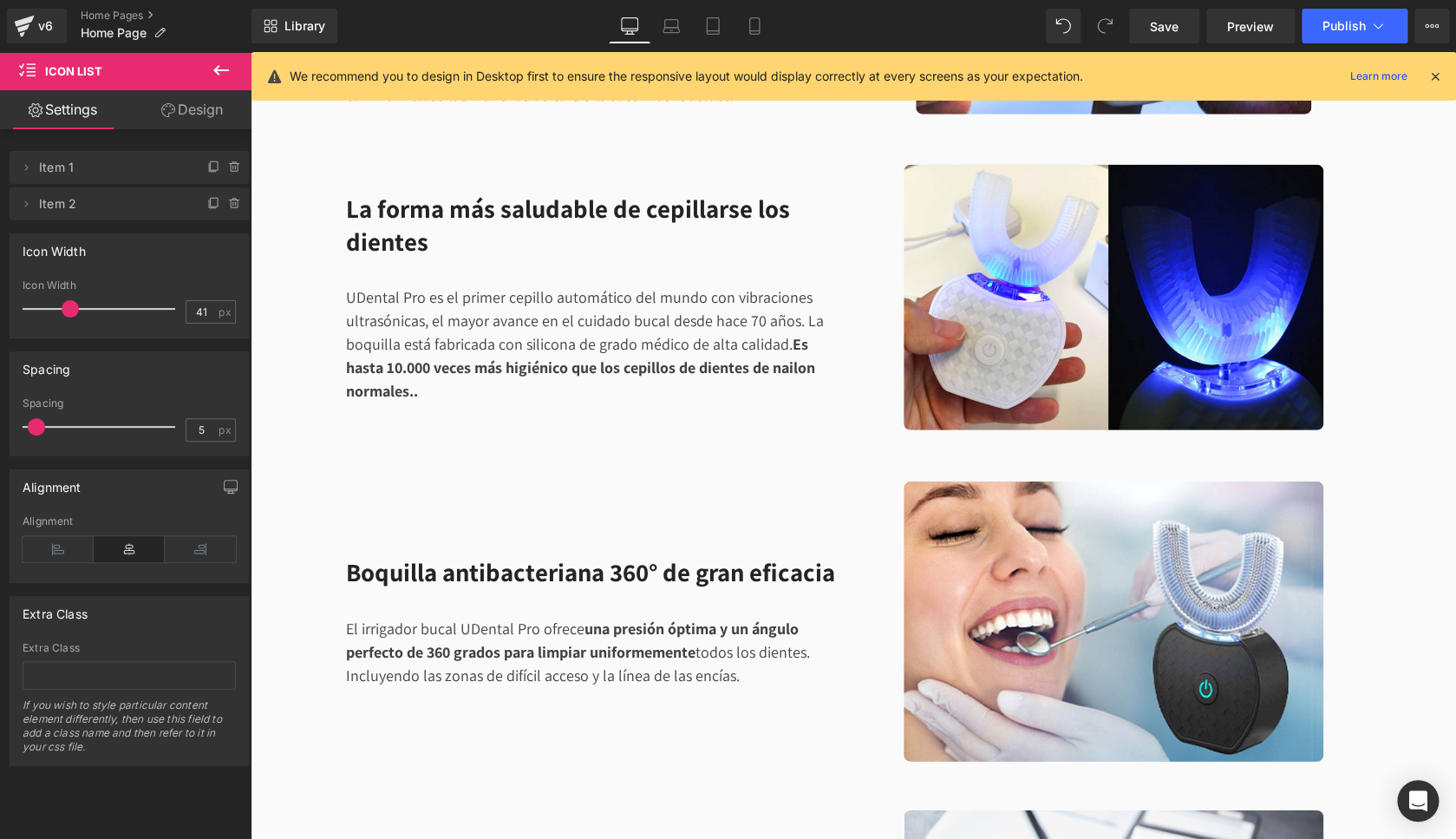
scroll to position [0, 0]
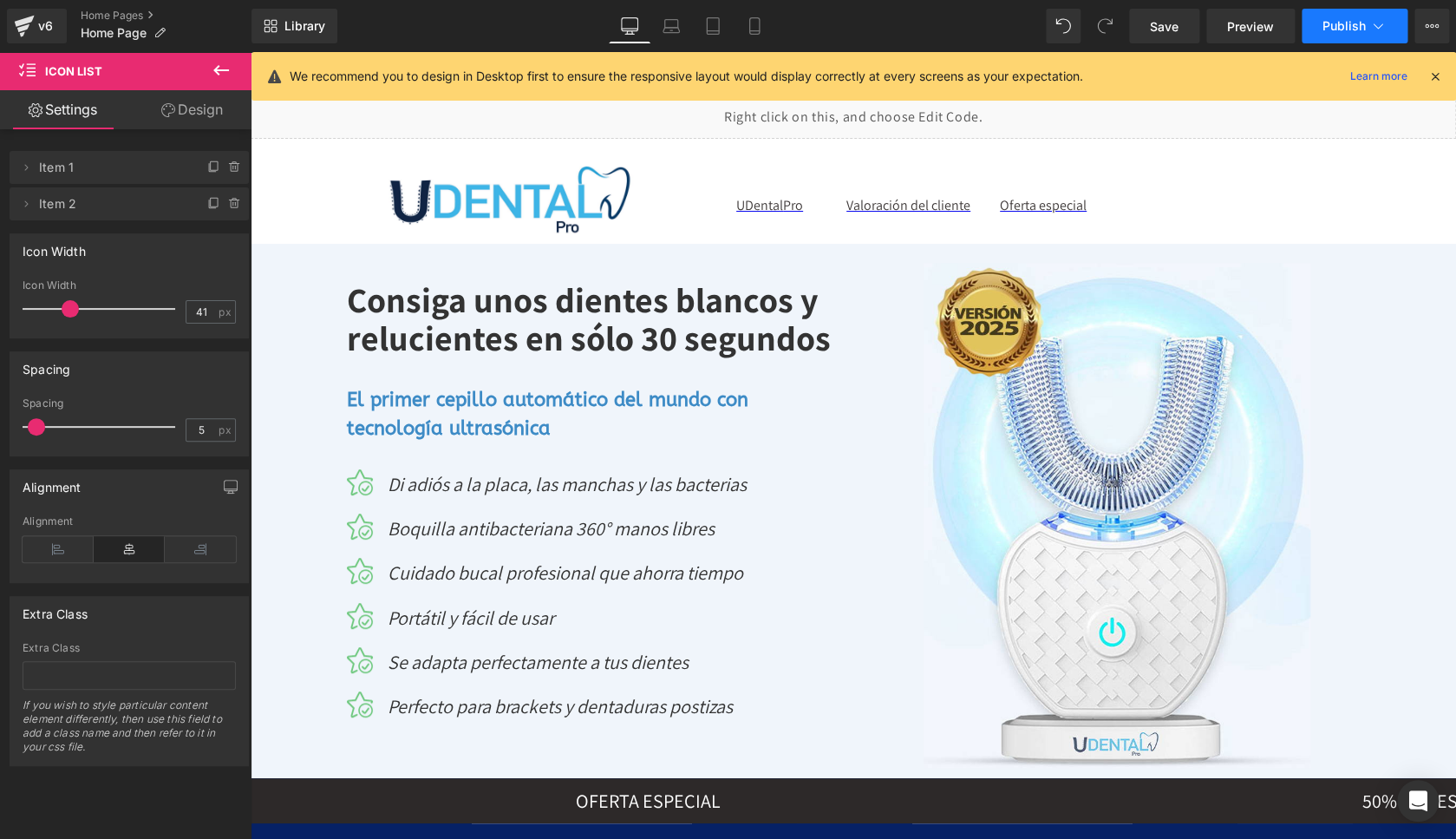
click at [1334, 27] on span "Publish" at bounding box center [1345, 26] width 43 height 14
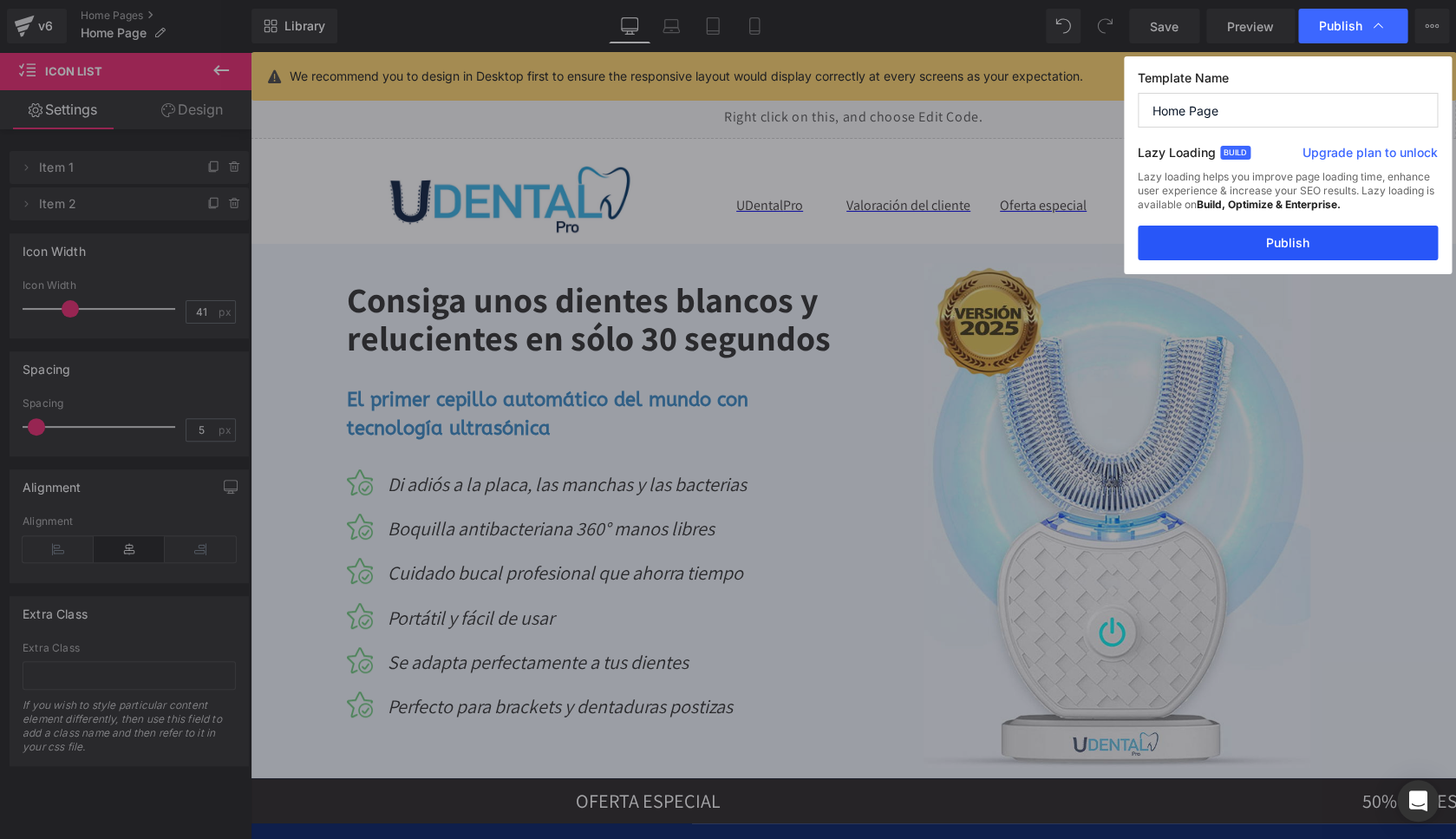
drag, startPoint x: 1260, startPoint y: 251, endPoint x: 951, endPoint y: 279, distance: 310.3
click at [1260, 251] on button "Publish" at bounding box center [1287, 243] width 300 height 35
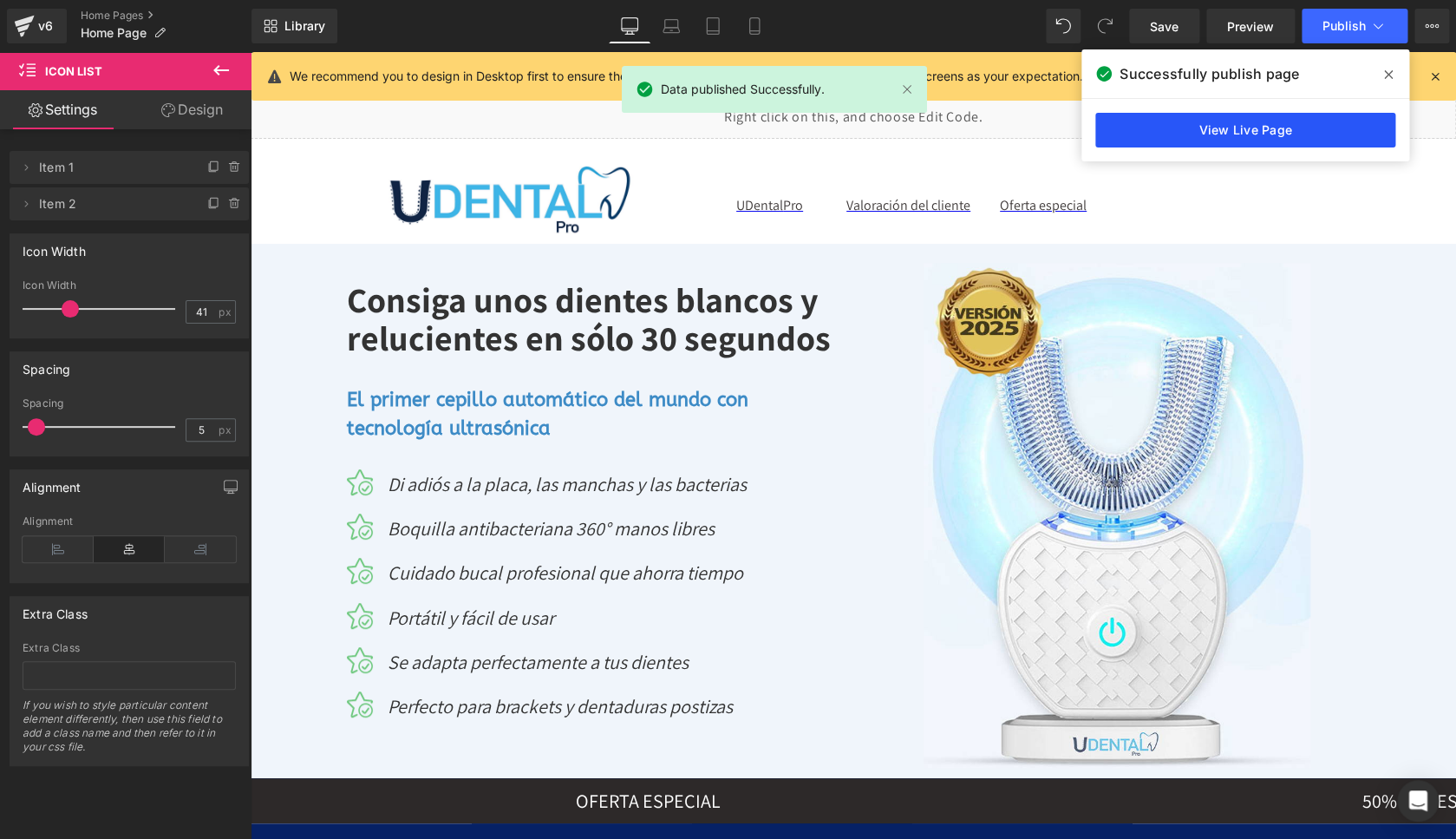
click at [1263, 135] on link "View Live Page" at bounding box center [1245, 130] width 300 height 35
